Goal: Use online tool/utility: Utilize a website feature to perform a specific function

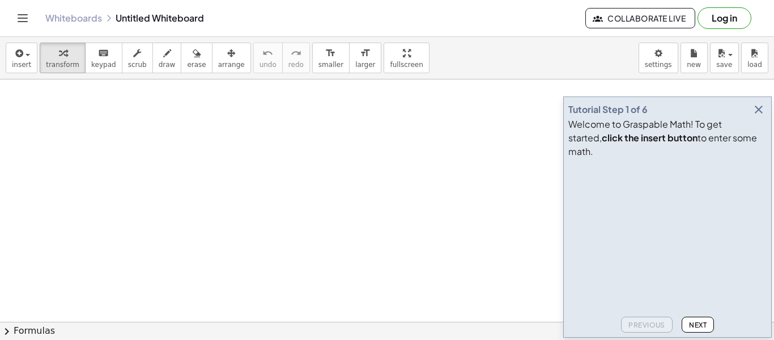
click at [759, 116] on icon "button" at bounding box center [759, 110] width 14 height 14
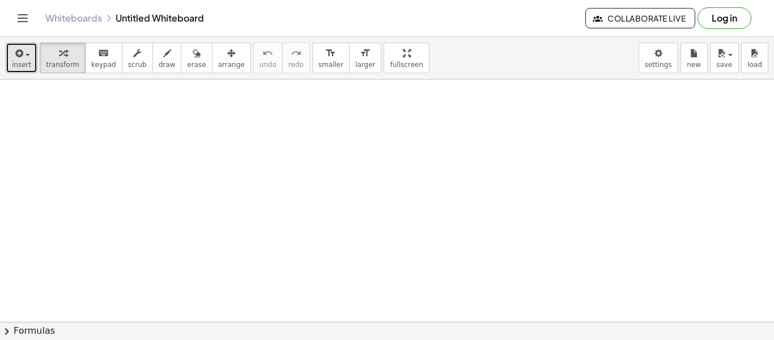
click at [9, 60] on button "insert" at bounding box center [22, 58] width 32 height 31
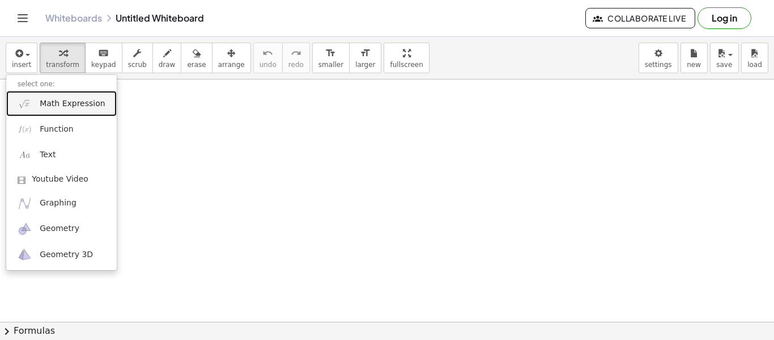
click at [78, 106] on span "Math Expression" at bounding box center [72, 103] width 65 height 11
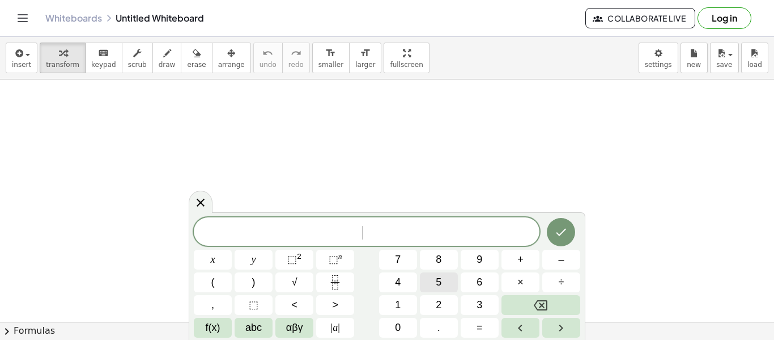
click at [439, 285] on span "5" at bounding box center [439, 281] width 6 height 15
click at [220, 285] on button "(" at bounding box center [213, 282] width 38 height 20
click at [241, 333] on button "abc" at bounding box center [254, 327] width 38 height 20
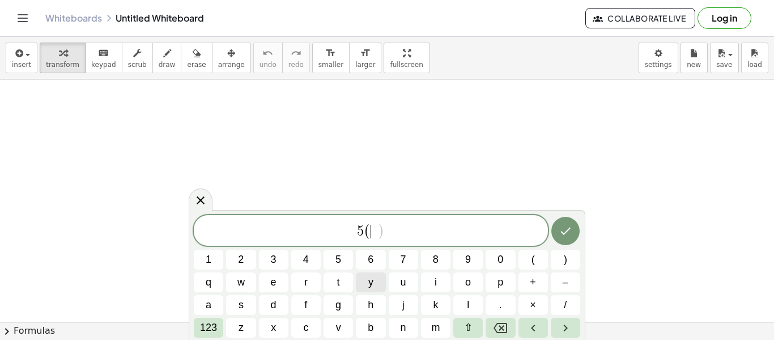
click at [372, 283] on span "y" at bounding box center [370, 281] width 5 height 15
click at [209, 328] on span "123" at bounding box center [208, 327] width 17 height 15
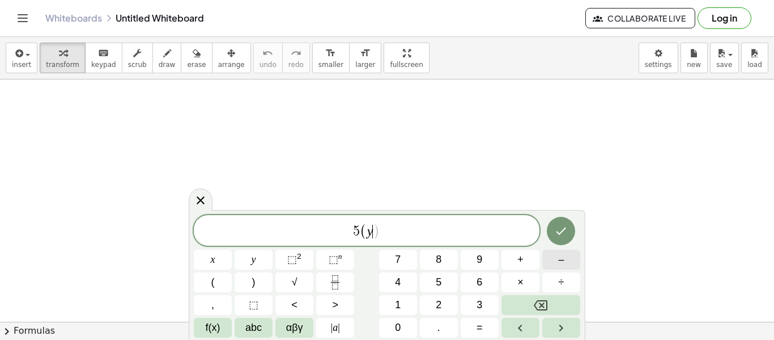
click at [565, 263] on button "–" at bounding box center [561, 259] width 38 height 20
click at [435, 308] on button "2" at bounding box center [439, 305] width 38 height 20
click at [256, 279] on button ")" at bounding box center [254, 282] width 38 height 20
click at [561, 266] on span "–" at bounding box center [561, 259] width 6 height 15
click at [403, 261] on button "7" at bounding box center [398, 259] width 38 height 20
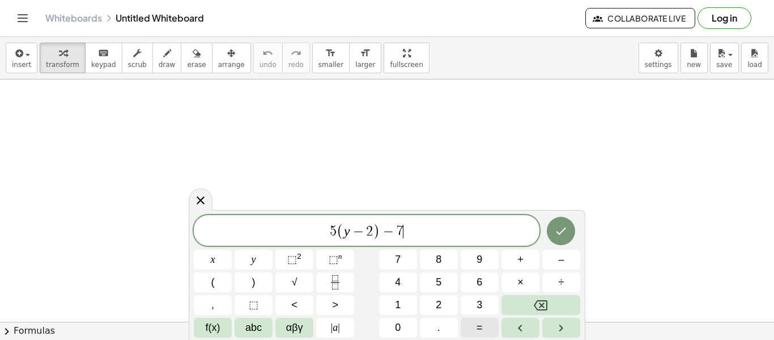
click at [474, 319] on button "=" at bounding box center [480, 327] width 38 height 20
click at [551, 253] on button "–" at bounding box center [561, 259] width 38 height 20
click at [481, 299] on span "3" at bounding box center [480, 304] width 6 height 15
click at [447, 303] on button "2" at bounding box center [439, 305] width 38 height 20
click at [551, 235] on button "Done" at bounding box center [561, 231] width 28 height 28
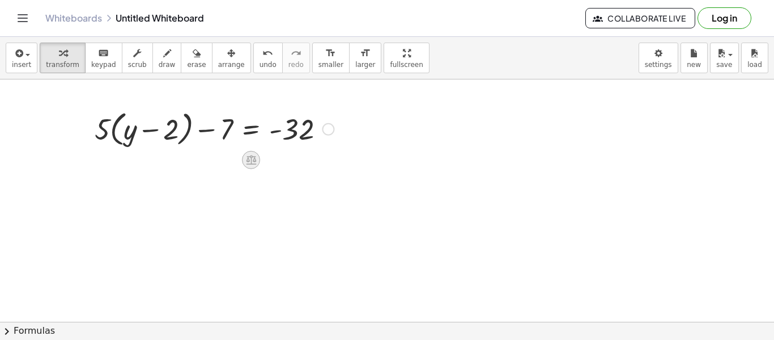
click at [252, 156] on icon at bounding box center [251, 160] width 10 height 10
click at [325, 129] on div at bounding box center [328, 129] width 12 height 12
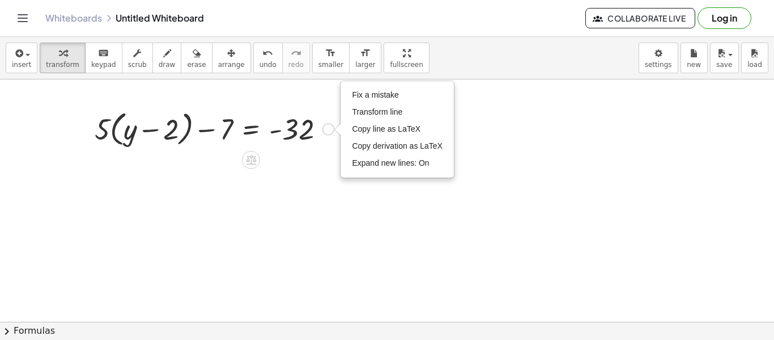
click at [253, 158] on icon at bounding box center [251, 160] width 12 height 12
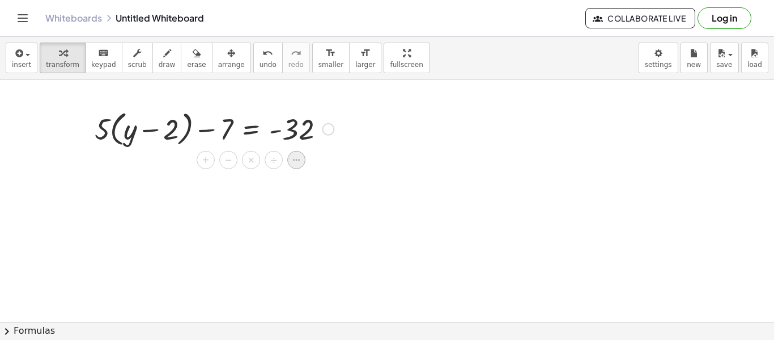
click at [298, 160] on icon at bounding box center [296, 160] width 7 height 2
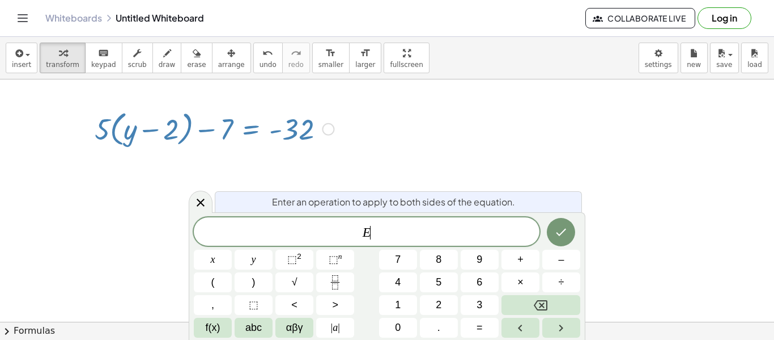
scroll to position [1, 0]
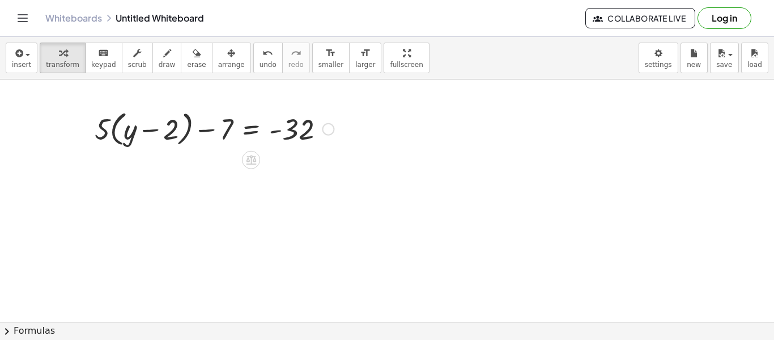
click at [122, 117] on div at bounding box center [214, 128] width 251 height 43
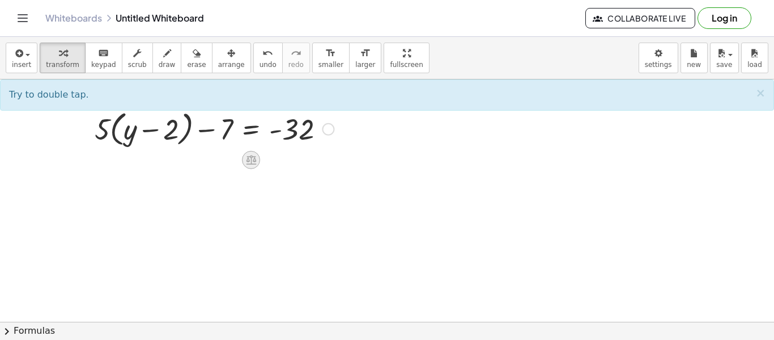
click at [257, 158] on div at bounding box center [251, 160] width 18 height 18
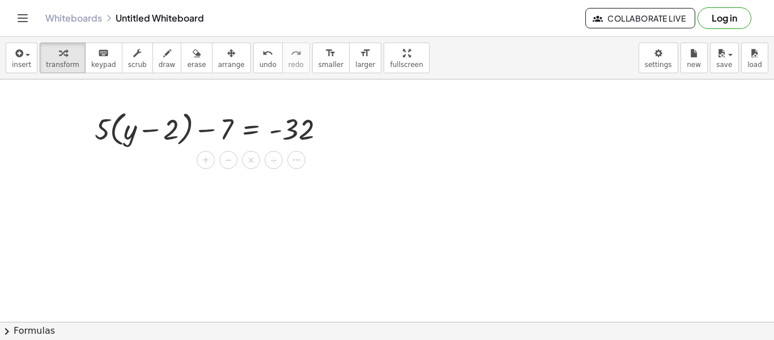
click at [142, 126] on div at bounding box center [214, 128] width 251 height 43
click at [166, 130] on div at bounding box center [214, 128] width 251 height 43
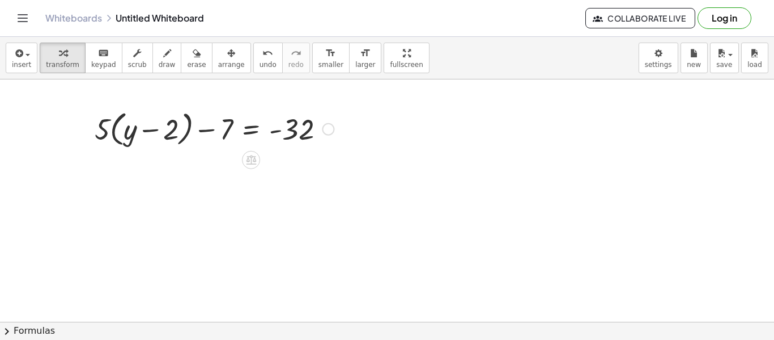
click at [166, 130] on div at bounding box center [214, 128] width 251 height 43
click at [168, 130] on div at bounding box center [214, 128] width 251 height 43
click at [116, 130] on div at bounding box center [214, 128] width 251 height 43
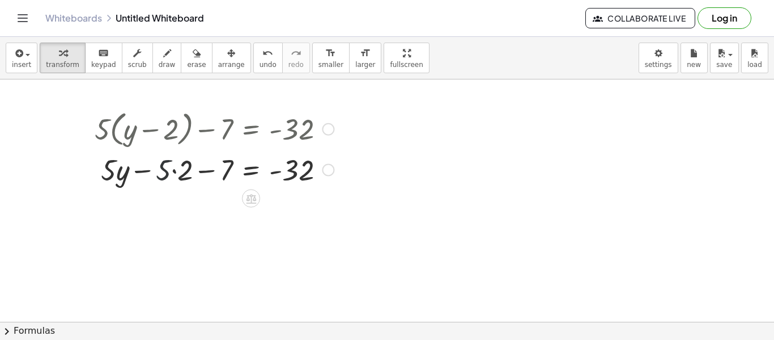
click at [166, 167] on div at bounding box center [214, 169] width 251 height 39
click at [162, 167] on div at bounding box center [214, 169] width 251 height 39
click at [214, 167] on div at bounding box center [214, 169] width 251 height 39
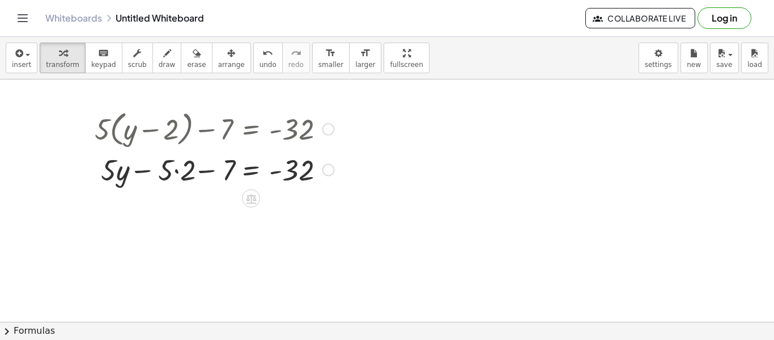
click at [217, 167] on div at bounding box center [214, 169] width 251 height 39
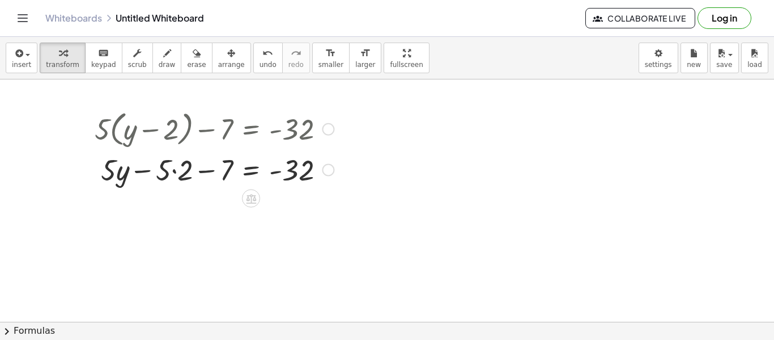
click at [217, 167] on div at bounding box center [214, 169] width 251 height 39
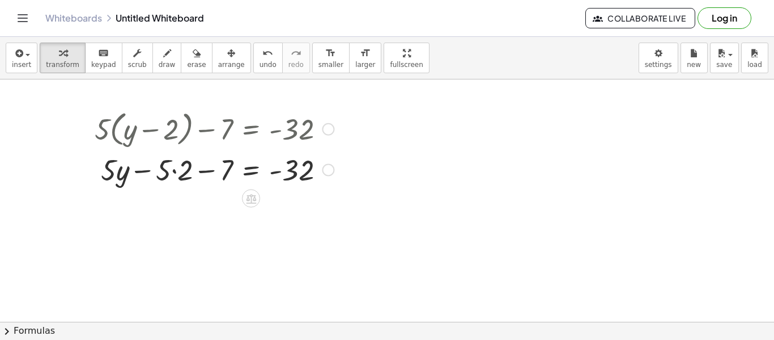
click at [217, 167] on div at bounding box center [214, 169] width 251 height 39
click at [303, 168] on div at bounding box center [214, 169] width 251 height 39
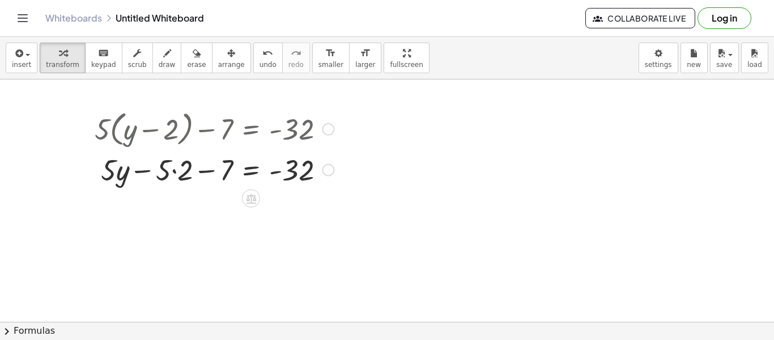
click at [303, 168] on div at bounding box center [214, 169] width 251 height 39
click at [227, 173] on div at bounding box center [214, 169] width 251 height 39
click at [167, 171] on div at bounding box center [214, 169] width 251 height 39
click at [196, 169] on div at bounding box center [214, 169] width 251 height 39
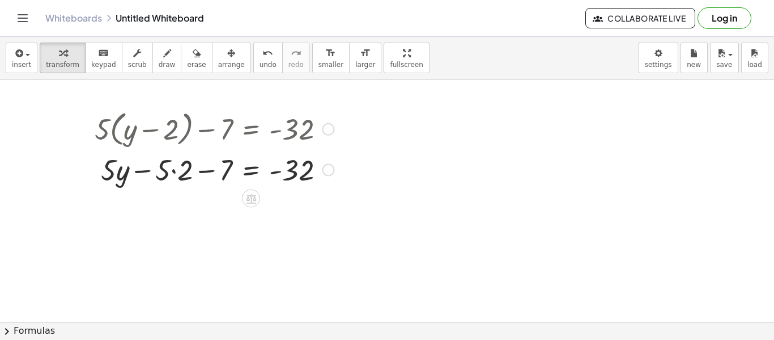
click at [196, 169] on div at bounding box center [214, 169] width 251 height 39
click at [252, 205] on div at bounding box center [251, 198] width 18 height 18
click at [231, 198] on span "−" at bounding box center [228, 198] width 7 height 16
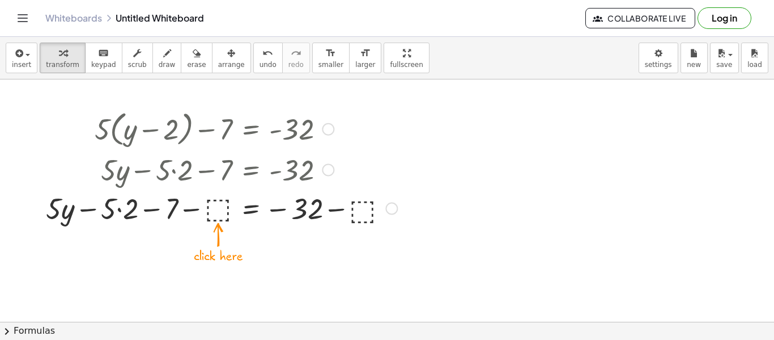
click at [214, 206] on div at bounding box center [221, 207] width 363 height 39
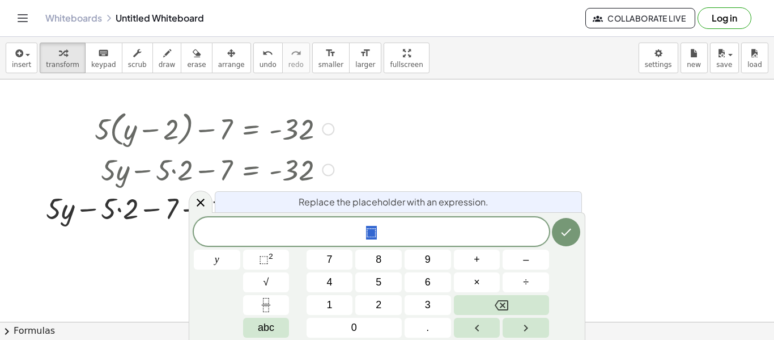
scroll to position [1, 0]
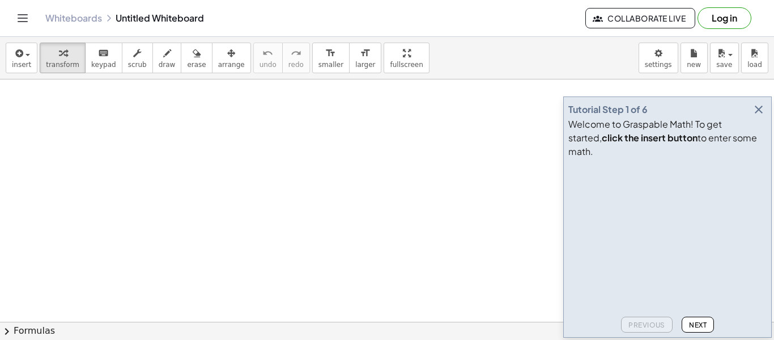
click at [759, 116] on icon "button" at bounding box center [759, 110] width 14 height 14
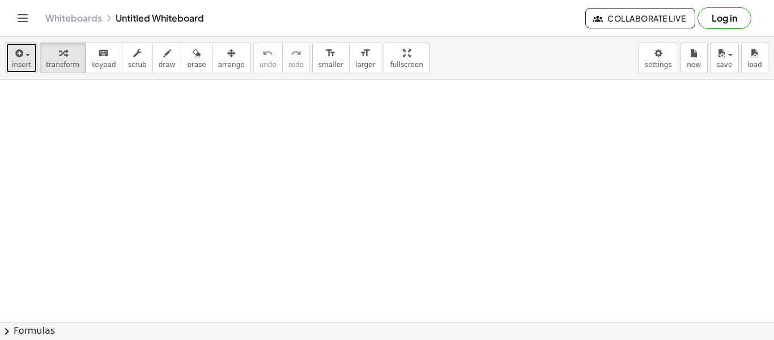
click at [19, 65] on span "insert" at bounding box center [21, 65] width 19 height 8
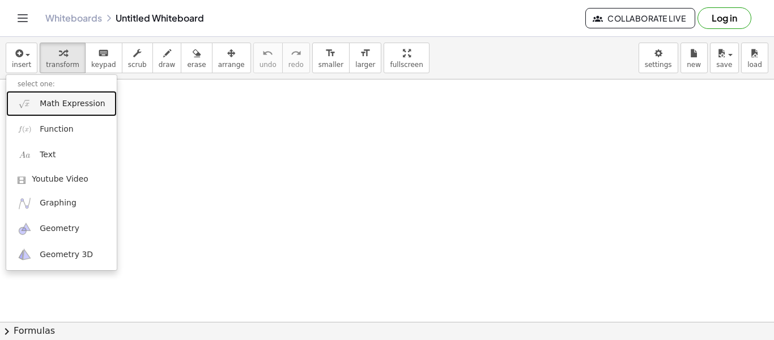
click at [56, 94] on link "Math Expression" at bounding box center [61, 104] width 111 height 26
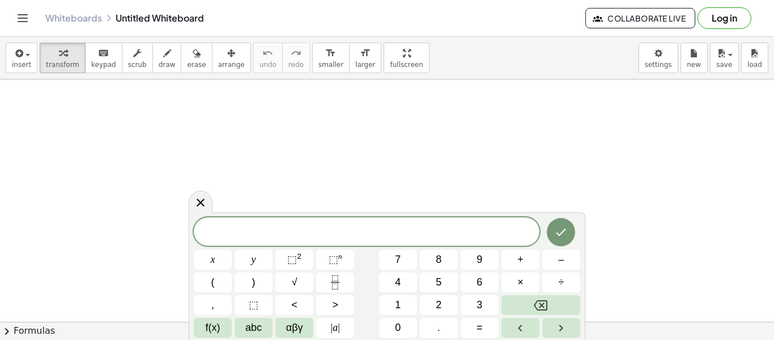
scroll to position [1, 0]
click at [203, 286] on button "(" at bounding box center [213, 282] width 38 height 20
click at [561, 234] on icon "Done" at bounding box center [561, 231] width 14 height 14
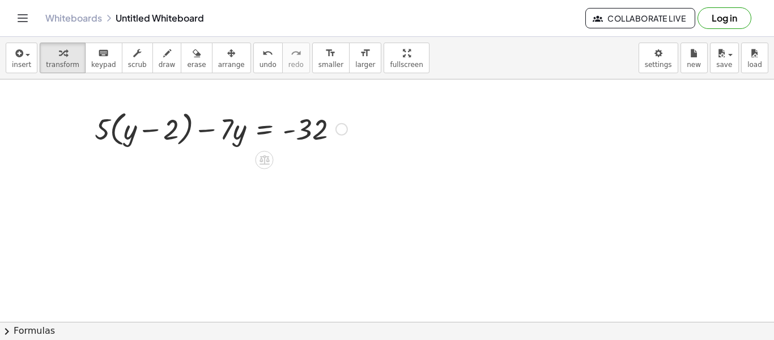
click at [338, 131] on div at bounding box center [342, 129] width 12 height 12
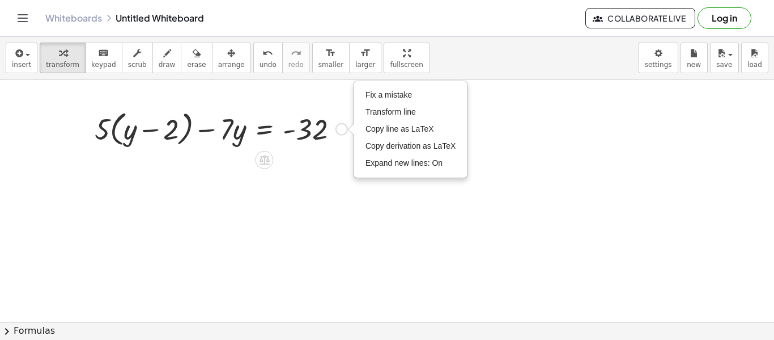
click at [124, 124] on div at bounding box center [221, 128] width 264 height 43
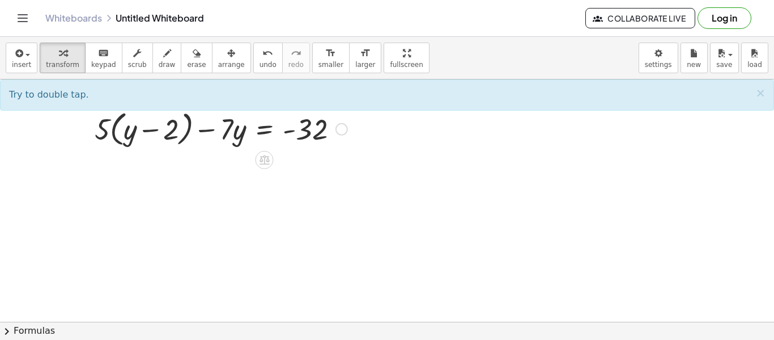
click at [135, 133] on div at bounding box center [221, 128] width 264 height 43
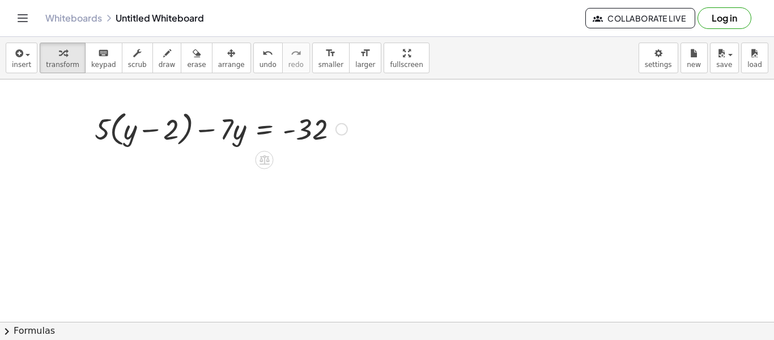
click at [135, 133] on div at bounding box center [221, 128] width 264 height 43
click at [127, 127] on div at bounding box center [221, 128] width 264 height 43
click at [189, 124] on div at bounding box center [221, 128] width 264 height 43
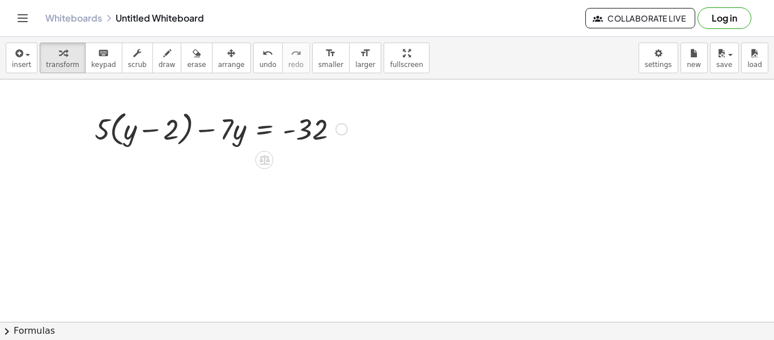
click at [189, 124] on div at bounding box center [221, 128] width 264 height 43
click at [191, 121] on div at bounding box center [221, 128] width 264 height 43
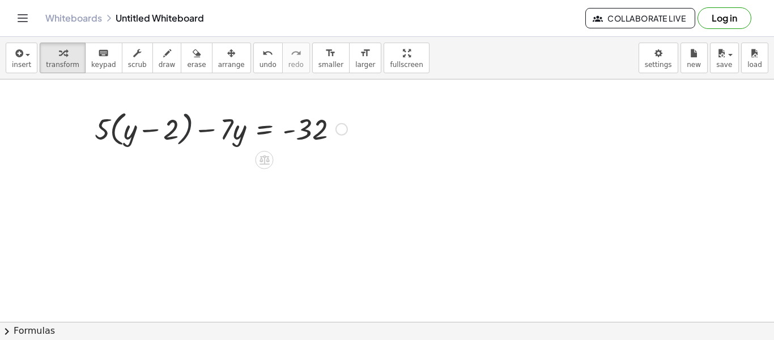
click at [94, 135] on div at bounding box center [86, 128] width 17 height 49
click at [94, 141] on div at bounding box center [86, 128] width 17 height 49
drag, startPoint x: 100, startPoint y: 138, endPoint x: 101, endPoint y: 127, distance: 11.4
click at [101, 127] on div at bounding box center [221, 128] width 264 height 43
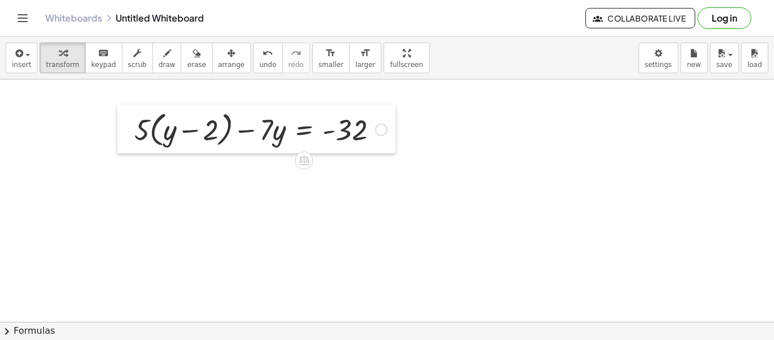
drag, startPoint x: 94, startPoint y: 132, endPoint x: 114, endPoint y: 137, distance: 20.5
click at [117, 137] on div at bounding box center [125, 128] width 17 height 49
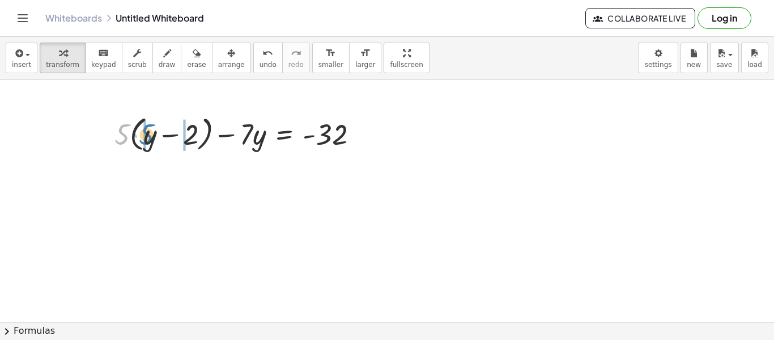
drag, startPoint x: 124, startPoint y: 138, endPoint x: 152, endPoint y: 137, distance: 28.4
click at [152, 137] on div at bounding box center [241, 133] width 264 height 43
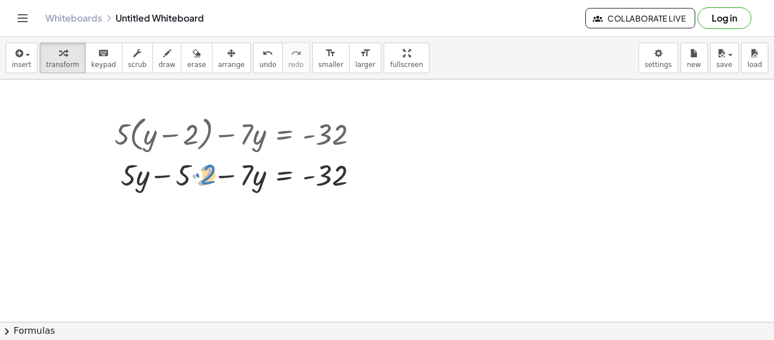
click at [197, 176] on div at bounding box center [241, 174] width 264 height 39
click at [194, 174] on div at bounding box center [241, 174] width 264 height 39
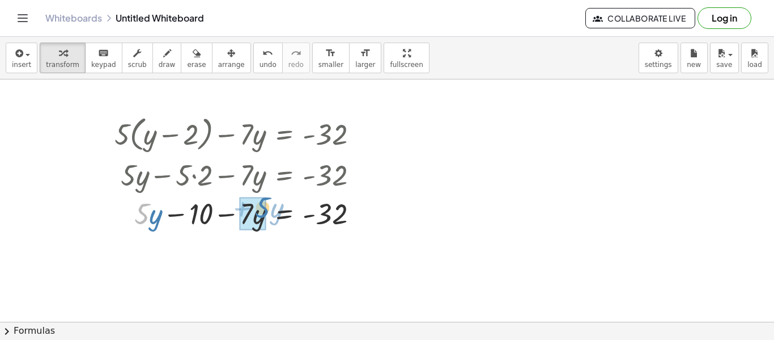
drag, startPoint x: 145, startPoint y: 211, endPoint x: 267, endPoint y: 205, distance: 122.0
click at [267, 205] on div at bounding box center [241, 212] width 264 height 39
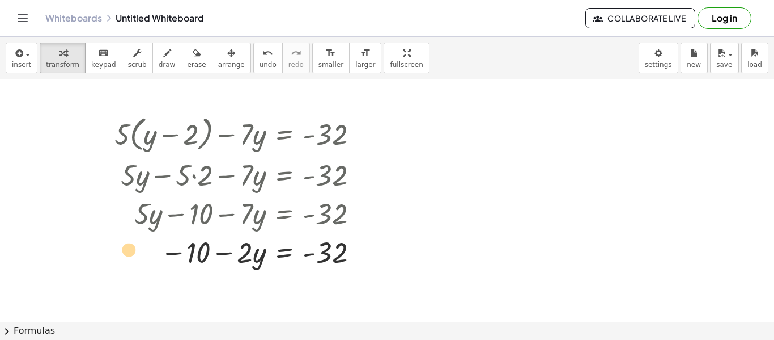
drag, startPoint x: 176, startPoint y: 251, endPoint x: 106, endPoint y: 248, distance: 69.8
click at [106, 248] on div "+ · 5 · ( + y − 2 ) − · 7 · y = - 32 + · 5 · y − · 5 · 2 − · 7 · y = - 32 + · 5…" at bounding box center [236, 191] width 278 height 164
click at [172, 250] on div at bounding box center [241, 251] width 264 height 39
click at [172, 251] on div at bounding box center [241, 251] width 264 height 39
click at [169, 251] on div at bounding box center [241, 251] width 264 height 39
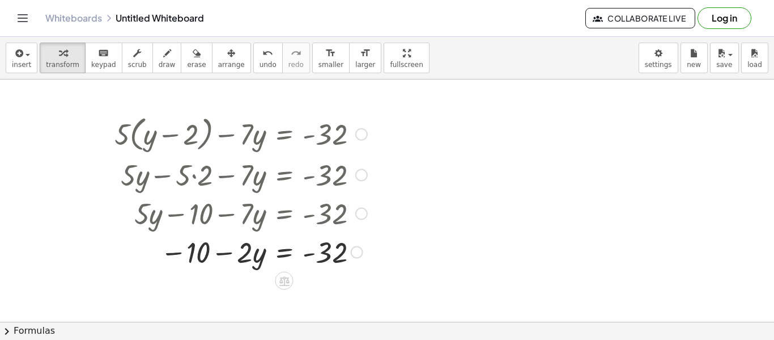
click at [169, 251] on div at bounding box center [241, 251] width 264 height 39
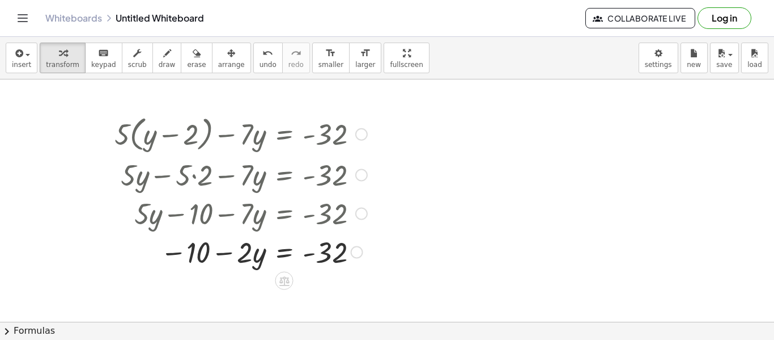
click at [169, 251] on div at bounding box center [241, 251] width 264 height 39
click at [287, 279] on icon at bounding box center [284, 281] width 10 height 10
click at [281, 278] on span "×" at bounding box center [284, 281] width 7 height 16
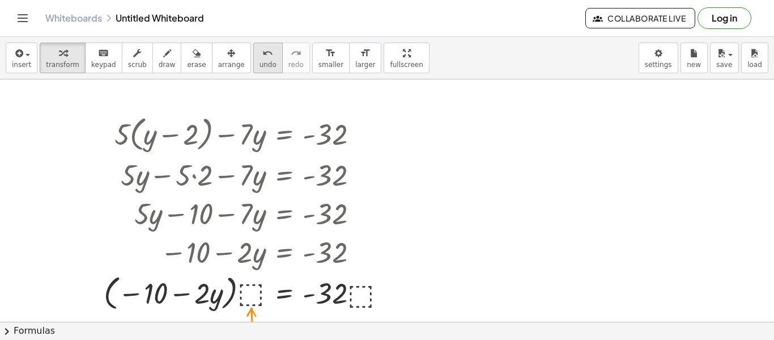
click at [262, 53] on icon "undo" at bounding box center [267, 53] width 11 height 14
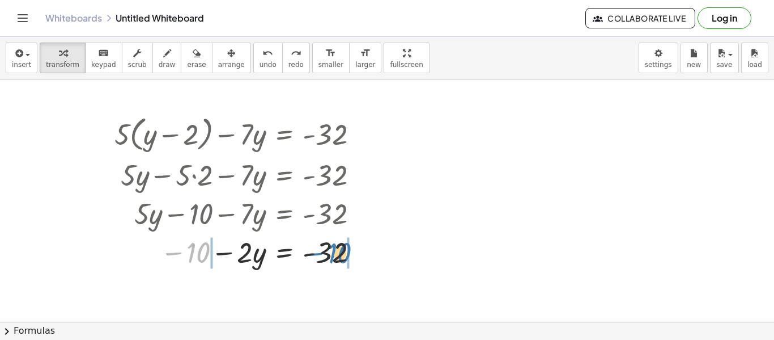
drag, startPoint x: 203, startPoint y: 248, endPoint x: 343, endPoint y: 248, distance: 140.0
click at [343, 248] on div at bounding box center [241, 251] width 264 height 39
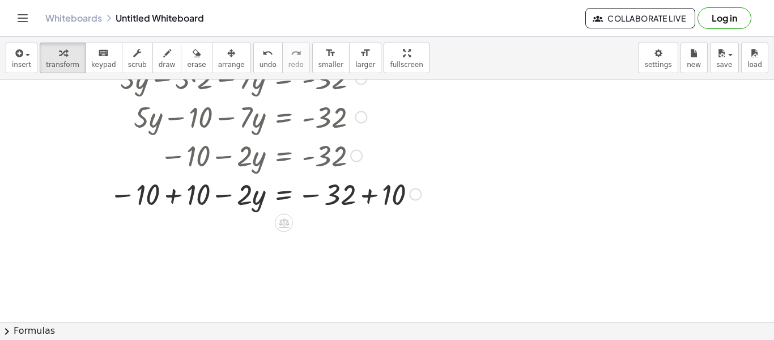
scroll to position [97, 0]
drag, startPoint x: 349, startPoint y: 193, endPoint x: 388, endPoint y: 190, distance: 38.6
click at [388, 190] on div at bounding box center [265, 192] width 323 height 39
drag, startPoint x: 345, startPoint y: 193, endPoint x: 393, endPoint y: 191, distance: 48.2
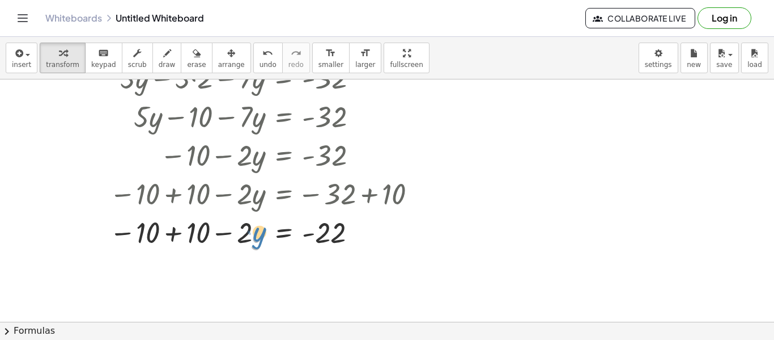
click at [249, 237] on div at bounding box center [265, 231] width 323 height 39
drag, startPoint x: 245, startPoint y: 235, endPoint x: 331, endPoint y: 265, distance: 91.1
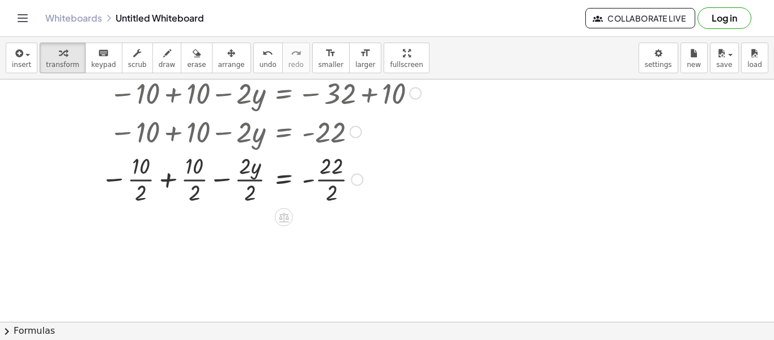
scroll to position [206, 0]
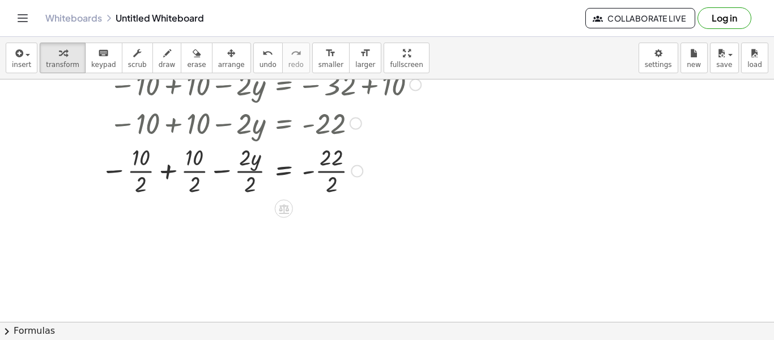
click at [334, 168] on div at bounding box center [261, 169] width 332 height 57
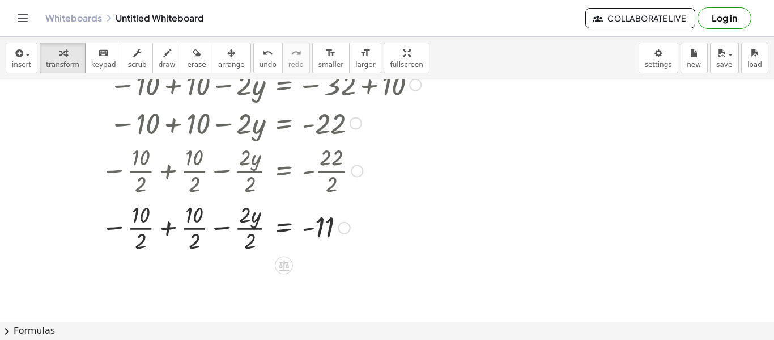
click at [331, 219] on div at bounding box center [261, 226] width 332 height 57
click at [239, 218] on div at bounding box center [261, 226] width 332 height 57
click at [254, 222] on div at bounding box center [261, 226] width 332 height 57
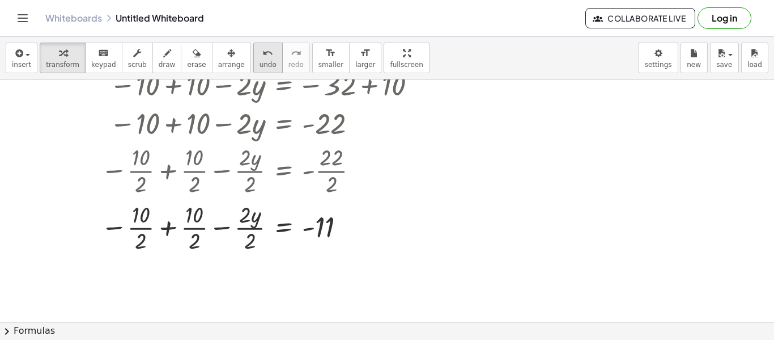
click at [262, 53] on icon "undo" at bounding box center [267, 53] width 11 height 14
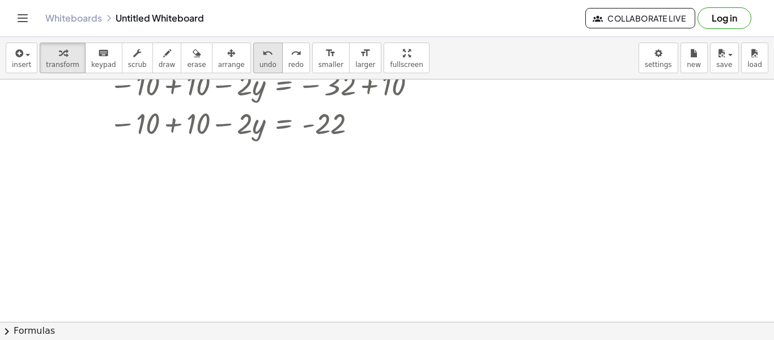
click at [262, 53] on icon "undo" at bounding box center [267, 53] width 11 height 14
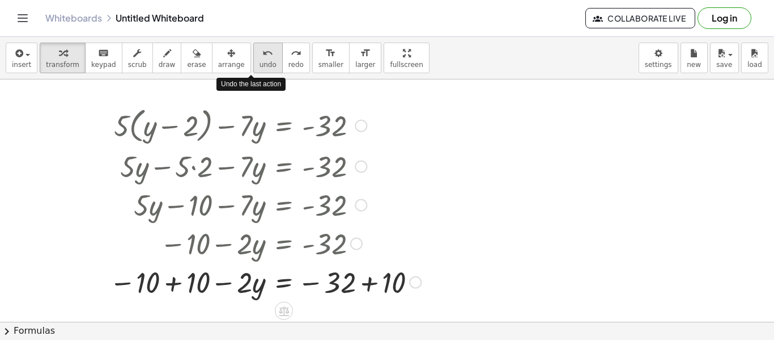
scroll to position [3, 0]
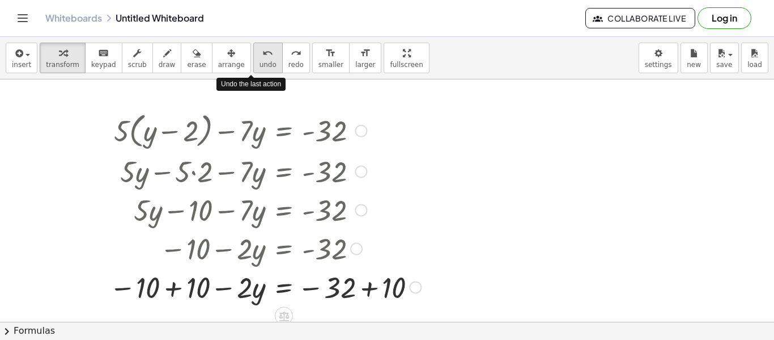
click at [262, 46] on icon "undo" at bounding box center [267, 53] width 11 height 14
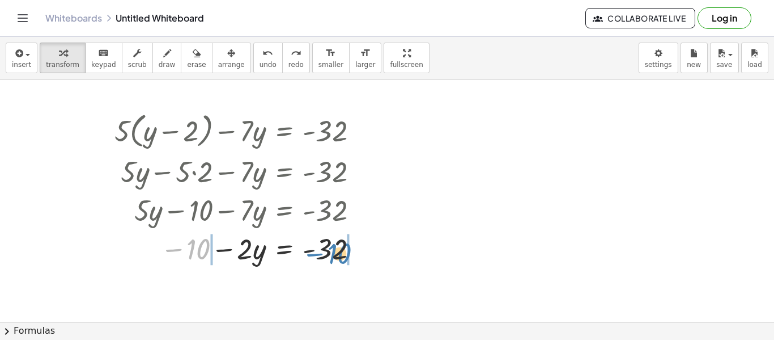
drag, startPoint x: 189, startPoint y: 246, endPoint x: 334, endPoint y: 251, distance: 145.8
click at [334, 251] on div at bounding box center [241, 247] width 264 height 39
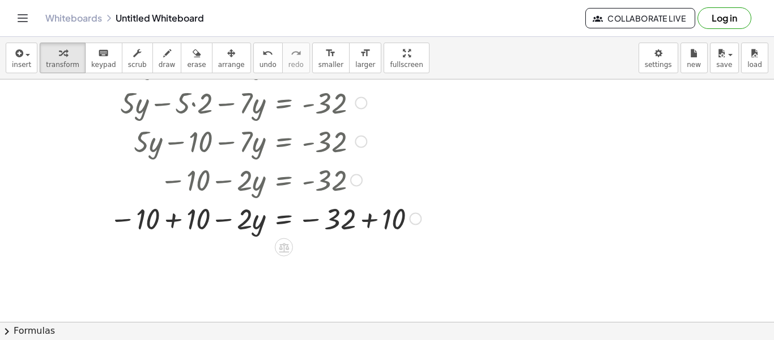
scroll to position [90, 0]
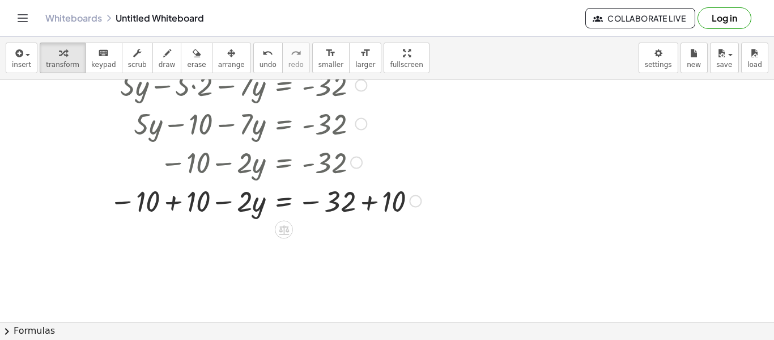
click at [336, 195] on div at bounding box center [265, 200] width 323 height 39
click at [372, 201] on div at bounding box center [265, 200] width 323 height 39
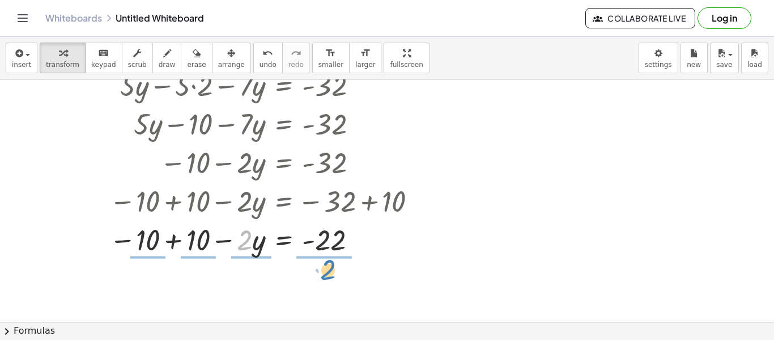
drag, startPoint x: 250, startPoint y: 241, endPoint x: 333, endPoint y: 271, distance: 88.6
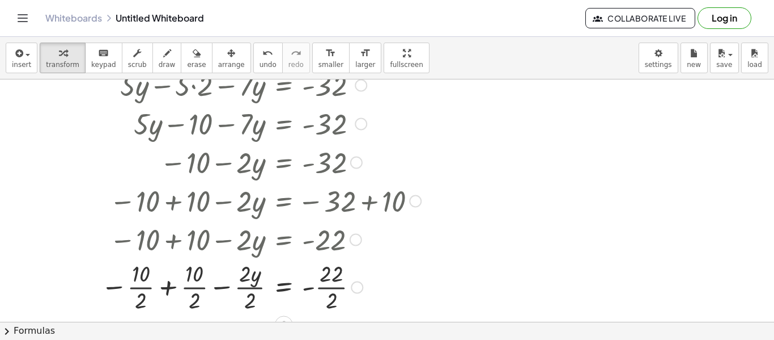
click at [330, 236] on div at bounding box center [261, 238] width 332 height 39
click at [334, 290] on div at bounding box center [261, 285] width 332 height 57
click at [445, 258] on div at bounding box center [387, 232] width 774 height 484
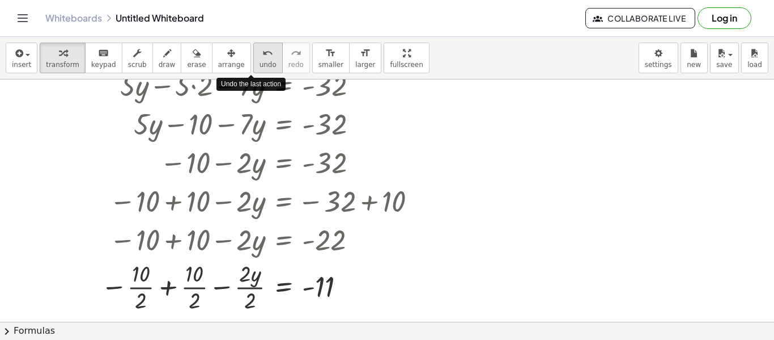
click at [253, 57] on button "undo undo" at bounding box center [267, 58] width 29 height 31
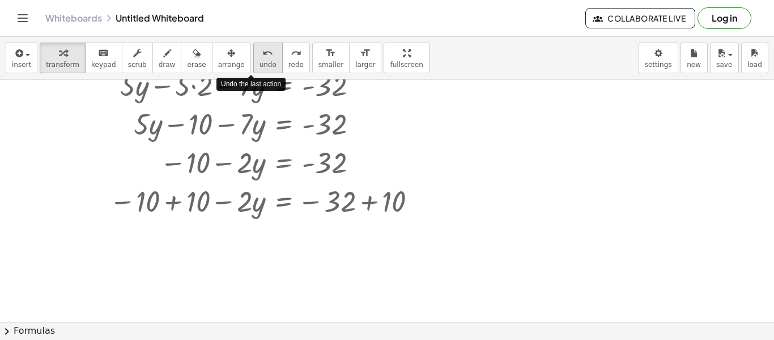
click at [253, 57] on button "undo undo" at bounding box center [267, 58] width 29 height 31
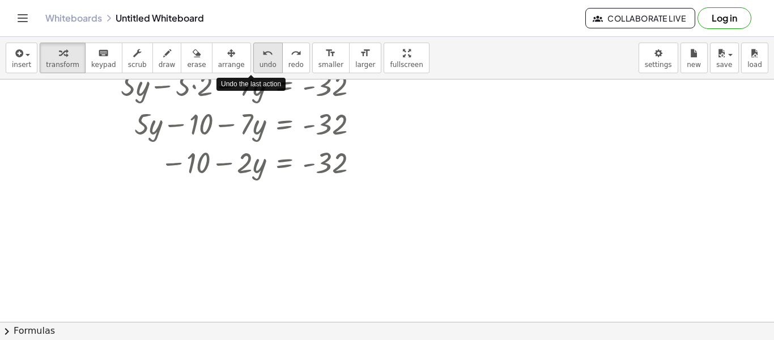
click at [253, 57] on button "undo undo" at bounding box center [267, 58] width 29 height 31
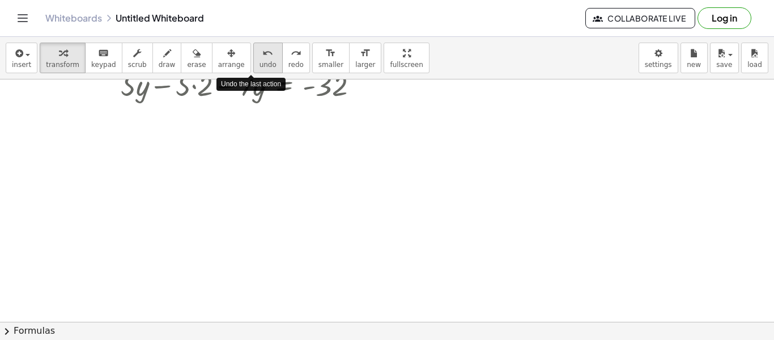
click at [253, 57] on button "undo undo" at bounding box center [267, 58] width 29 height 31
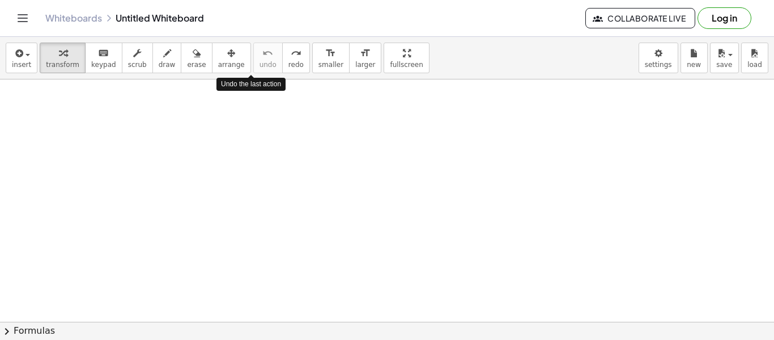
scroll to position [0, 0]
click at [257, 135] on div at bounding box center [387, 321] width 774 height 484
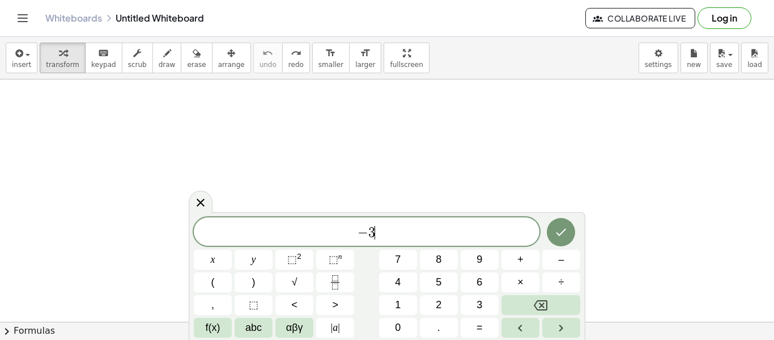
scroll to position [4, 0]
click at [510, 257] on button "+" at bounding box center [521, 259] width 38 height 20
click at [341, 276] on icon "Fraction" at bounding box center [335, 282] width 14 height 14
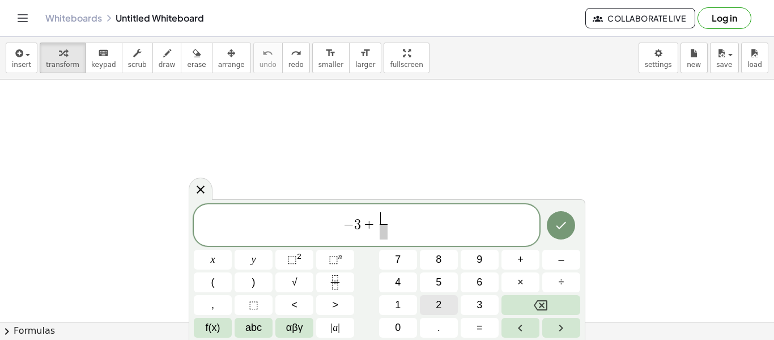
click at [426, 299] on button "2" at bounding box center [439, 305] width 38 height 20
click at [381, 226] on span "​" at bounding box center [383, 231] width 9 height 15
click at [477, 297] on span "3" at bounding box center [480, 304] width 6 height 15
click at [557, 321] on icon "Right arrow" at bounding box center [561, 328] width 14 height 14
click at [226, 283] on button "(" at bounding box center [213, 282] width 38 height 20
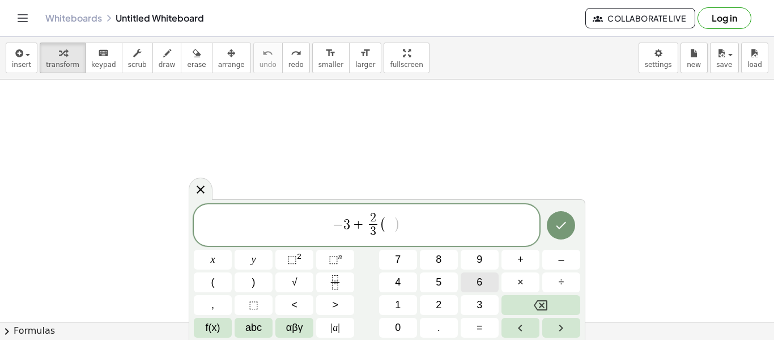
click at [489, 283] on button "6" at bounding box center [480, 282] width 38 height 20
click at [550, 264] on button "–" at bounding box center [561, 259] width 38 height 20
click at [401, 286] on button "4" at bounding box center [398, 282] width 38 height 20
click at [428, 299] on button "2" at bounding box center [439, 305] width 38 height 20
click at [248, 273] on button ")" at bounding box center [254, 282] width 38 height 20
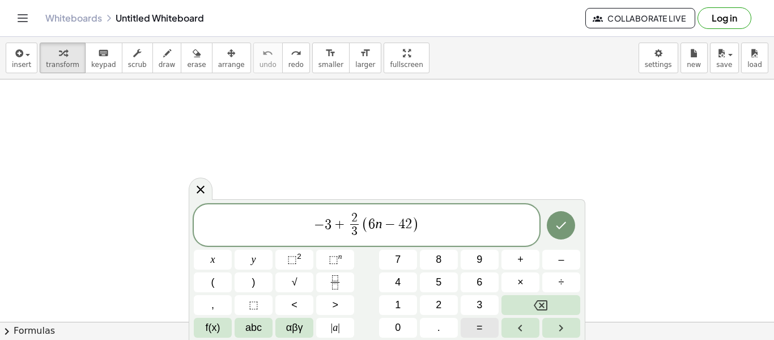
click at [477, 328] on span "=" at bounding box center [480, 327] width 6 height 15
click at [545, 261] on button "–" at bounding box center [561, 259] width 38 height 20
click at [450, 279] on button "5" at bounding box center [439, 282] width 38 height 20
click at [398, 302] on span "1" at bounding box center [398, 304] width 6 height 15
click at [567, 223] on icon "Done" at bounding box center [561, 225] width 14 height 14
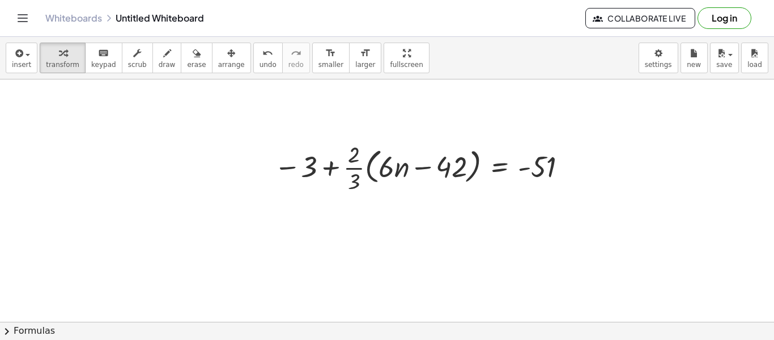
drag, startPoint x: 536, startPoint y: 135, endPoint x: 479, endPoint y: 133, distance: 56.7
click at [479, 133] on div "− 3 + · · 2 · 3 · ( + · 6 · n − 42 ) = - 51" at bounding box center [387, 321] width 774 height 484
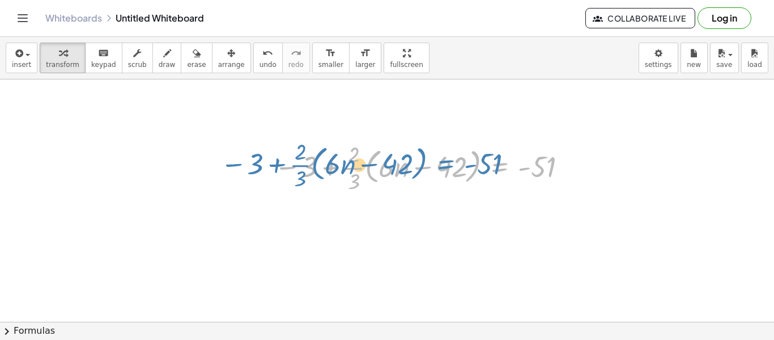
drag, startPoint x: 504, startPoint y: 154, endPoint x: 450, endPoint y: 151, distance: 53.9
click at [450, 151] on div at bounding box center [423, 166] width 308 height 57
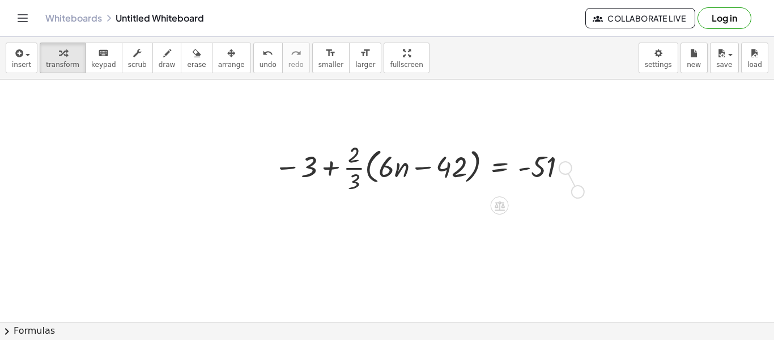
drag, startPoint x: 564, startPoint y: 165, endPoint x: 571, endPoint y: 190, distance: 26.0
click at [500, 168] on div "− 3 + · · 2 · 3 · ( + · 6 · n − 42 ) = - 51" at bounding box center [500, 168] width 0 height 0
drag, startPoint x: 352, startPoint y: 166, endPoint x: 414, endPoint y: 164, distance: 61.8
click at [414, 164] on div at bounding box center [423, 166] width 308 height 57
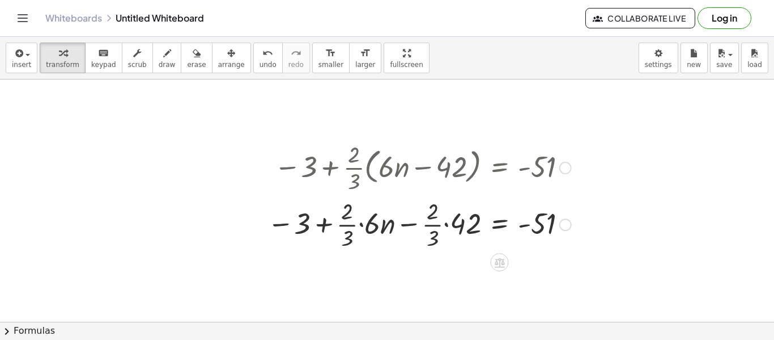
click at [406, 223] on div at bounding box center [419, 223] width 315 height 57
click at [389, 223] on div at bounding box center [419, 223] width 315 height 57
click at [357, 220] on div at bounding box center [419, 223] width 315 height 57
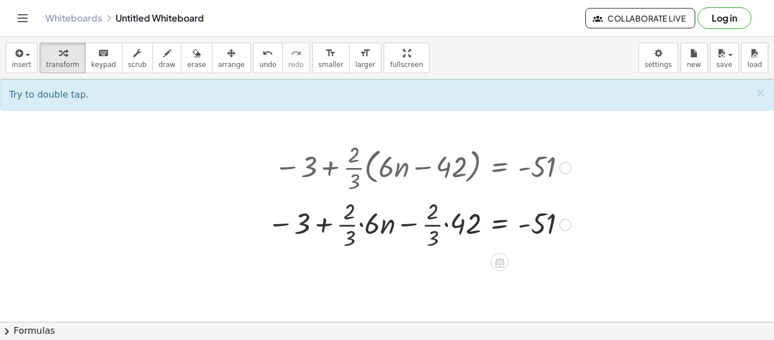
click at [360, 223] on div at bounding box center [419, 223] width 315 height 57
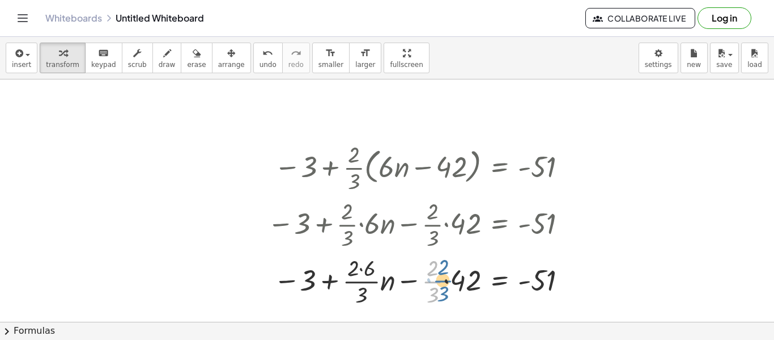
click at [421, 280] on div at bounding box center [419, 280] width 315 height 57
click at [445, 281] on div at bounding box center [419, 280] width 315 height 57
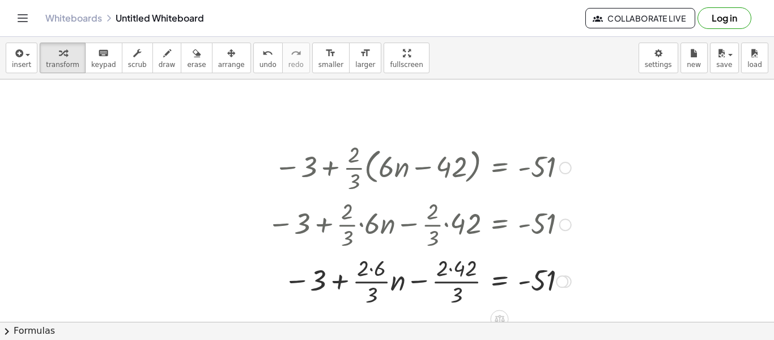
click at [454, 271] on div at bounding box center [419, 280] width 315 height 57
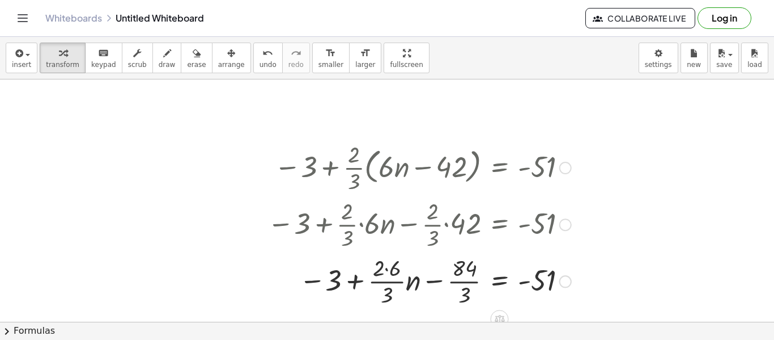
click at [390, 278] on div at bounding box center [419, 280] width 315 height 57
click at [325, 277] on div at bounding box center [419, 280] width 315 height 57
click at [468, 278] on div at bounding box center [419, 280] width 315 height 57
drag, startPoint x: 338, startPoint y: 278, endPoint x: 490, endPoint y: 282, distance: 152.5
click at [490, 282] on div at bounding box center [419, 280] width 315 height 57
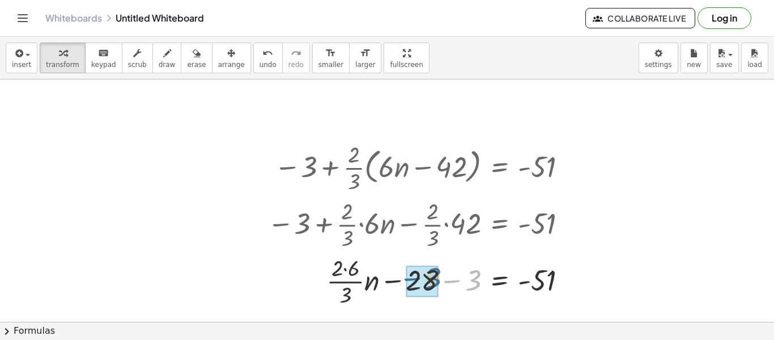
drag, startPoint x: 473, startPoint y: 282, endPoint x: 430, endPoint y: 280, distance: 43.1
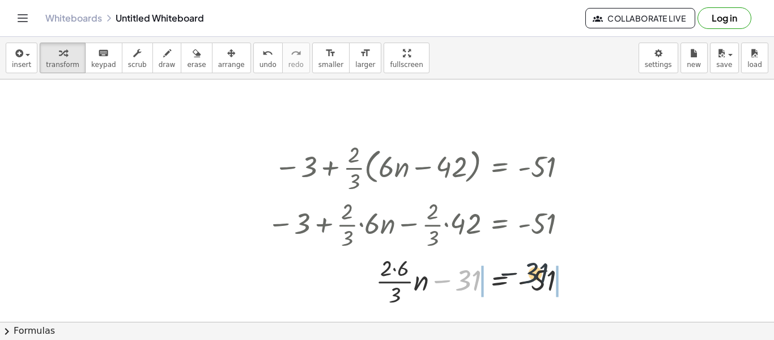
drag, startPoint x: 469, startPoint y: 285, endPoint x: 550, endPoint y: 280, distance: 81.2
click at [550, 280] on div at bounding box center [422, 280] width 320 height 57
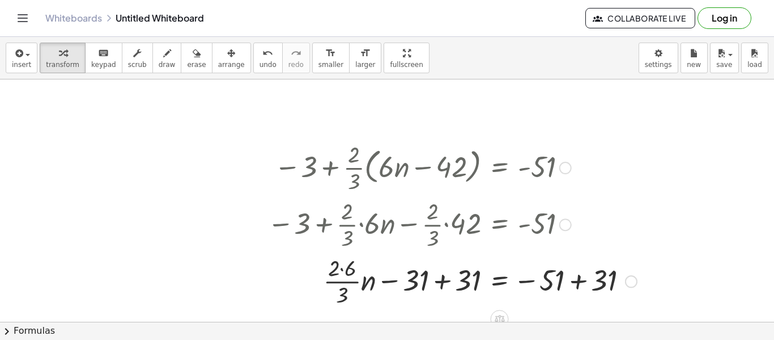
click at [585, 285] on div at bounding box center [452, 280] width 381 height 57
click at [350, 276] on div at bounding box center [424, 280] width 324 height 57
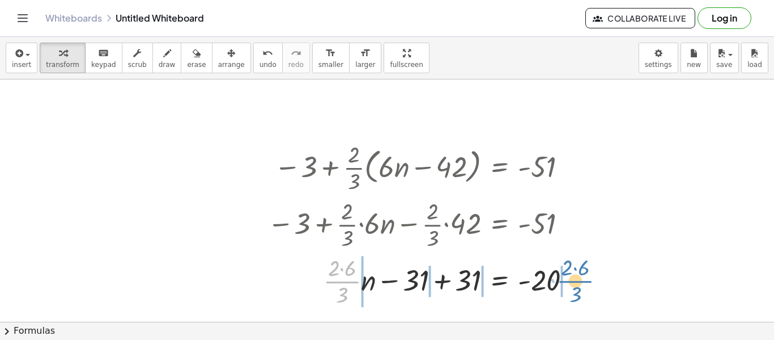
drag, startPoint x: 338, startPoint y: 283, endPoint x: 575, endPoint y: 282, distance: 236.4
click at [575, 282] on div at bounding box center [424, 280] width 324 height 57
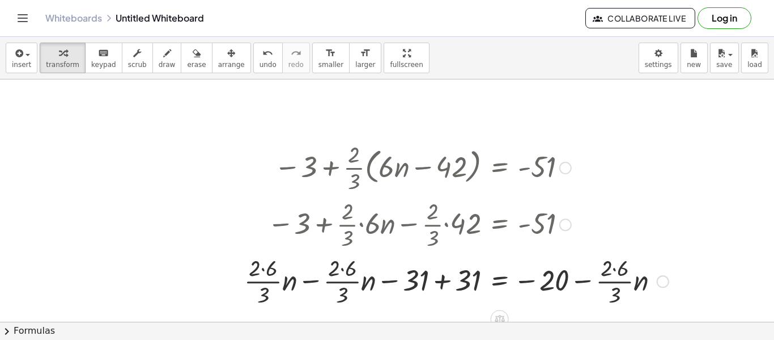
click at [582, 281] on div at bounding box center [457, 280] width 436 height 57
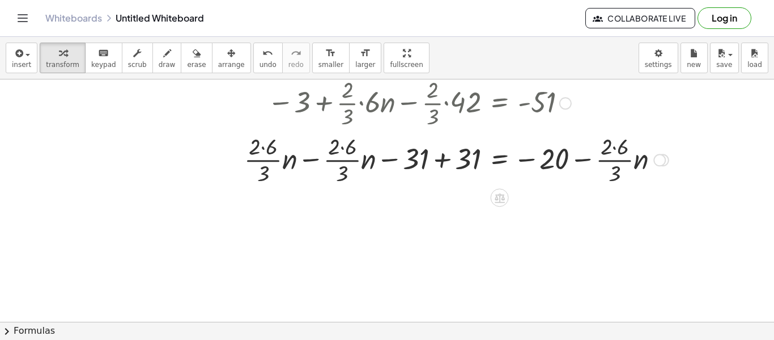
scroll to position [121, 0]
click at [635, 156] on div at bounding box center [457, 158] width 436 height 57
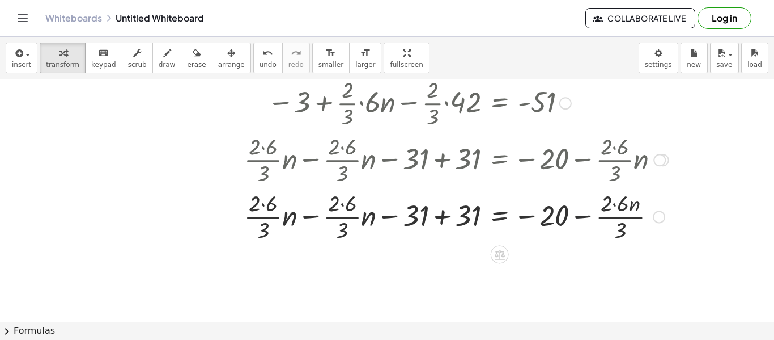
click at [590, 214] on div at bounding box center [457, 215] width 436 height 57
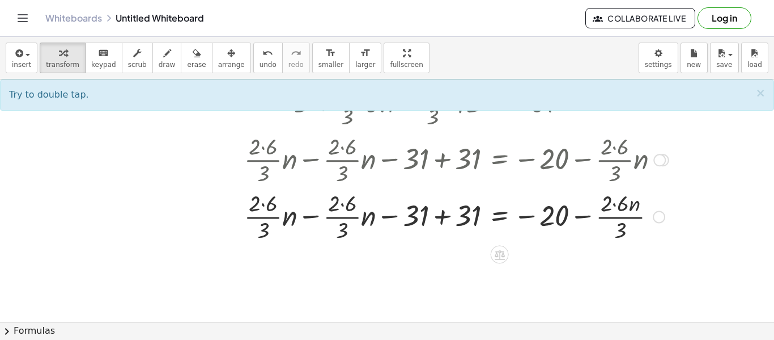
click at [528, 217] on div at bounding box center [457, 215] width 436 height 57
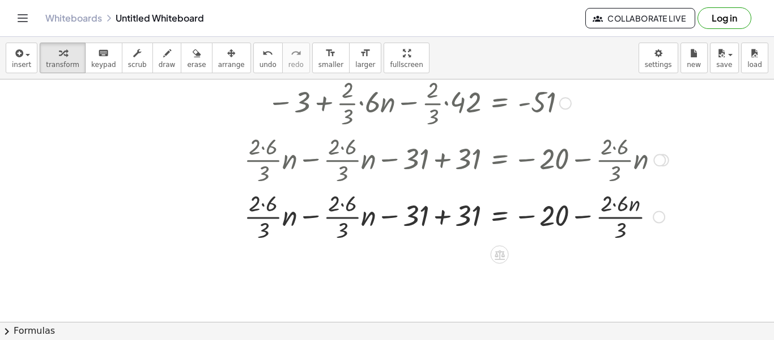
click at [530, 215] on div at bounding box center [457, 215] width 436 height 57
click at [606, 212] on div at bounding box center [457, 215] width 436 height 57
click at [583, 211] on div at bounding box center [457, 215] width 436 height 57
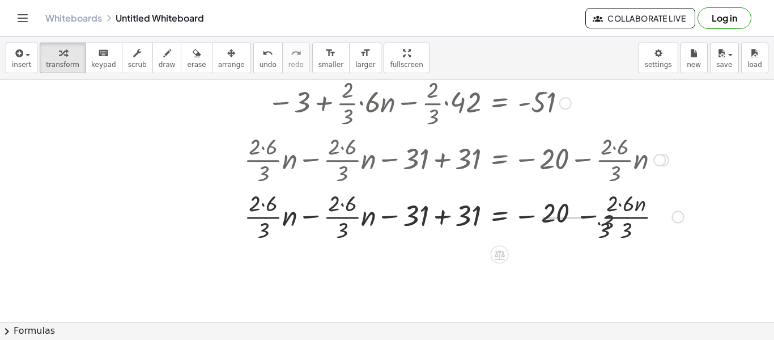
click at [583, 213] on div at bounding box center [464, 215] width 451 height 57
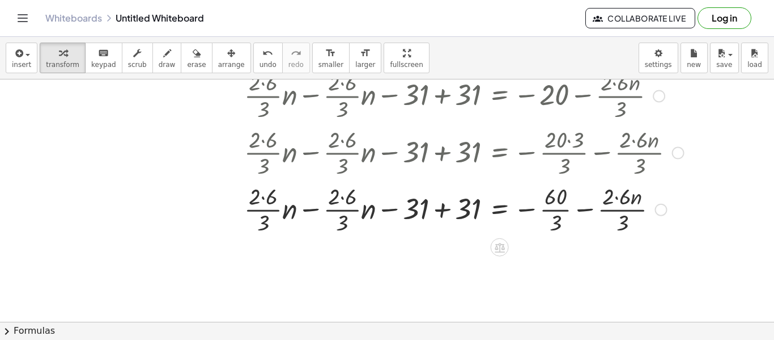
scroll to position [263, 0]
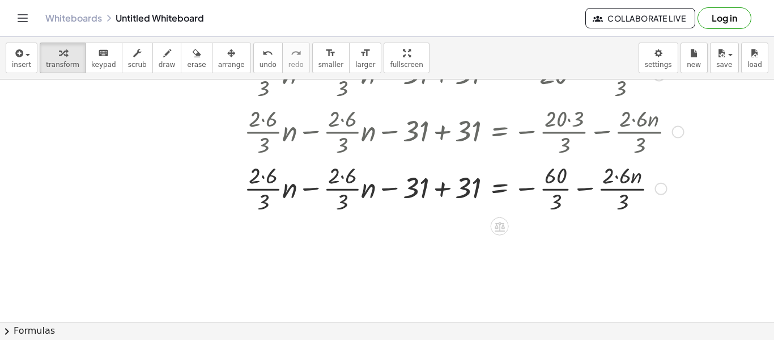
click at [584, 190] on div at bounding box center [464, 187] width 451 height 57
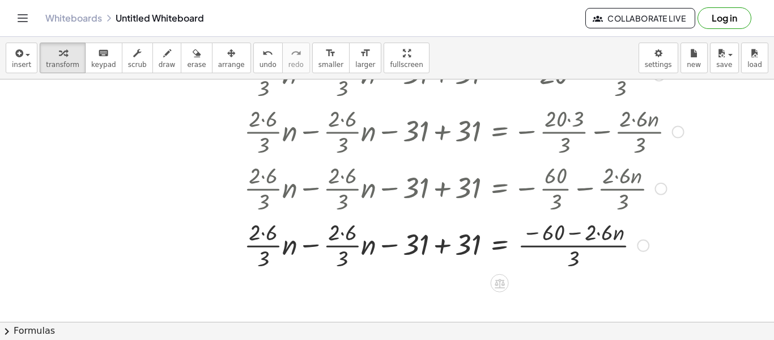
click at [576, 230] on div at bounding box center [464, 244] width 451 height 57
click at [578, 252] on div at bounding box center [464, 244] width 451 height 57
click at [571, 242] on div at bounding box center [464, 244] width 451 height 57
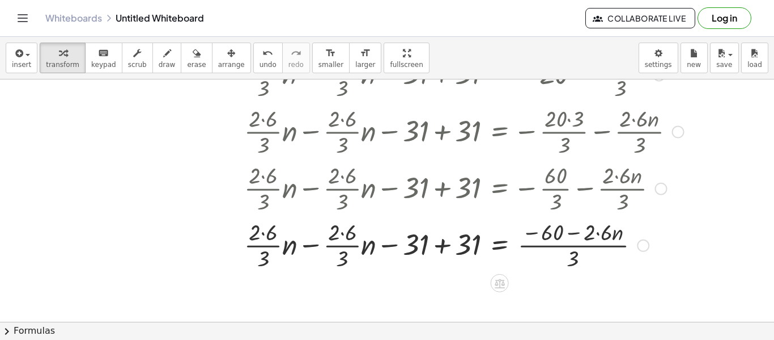
click at [573, 245] on div at bounding box center [464, 244] width 451 height 57
click at [260, 64] on span "undo" at bounding box center [268, 65] width 17 height 8
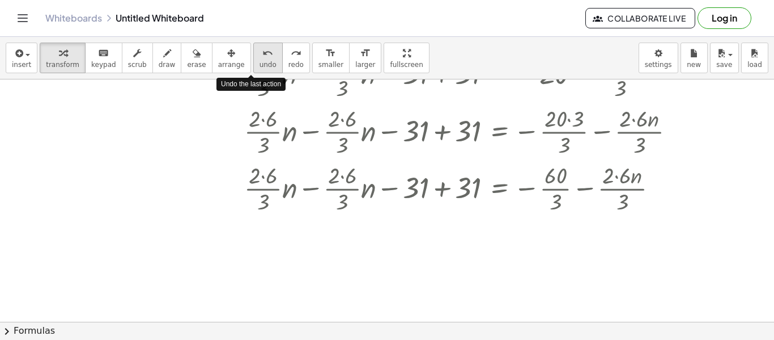
click at [260, 64] on span "undo" at bounding box center [268, 65] width 17 height 8
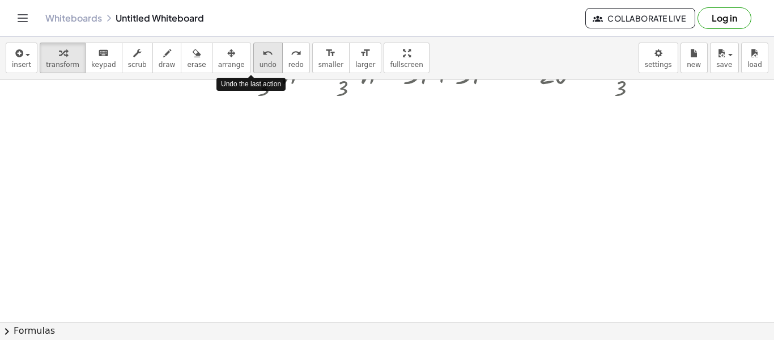
click at [260, 64] on span "undo" at bounding box center [268, 65] width 17 height 8
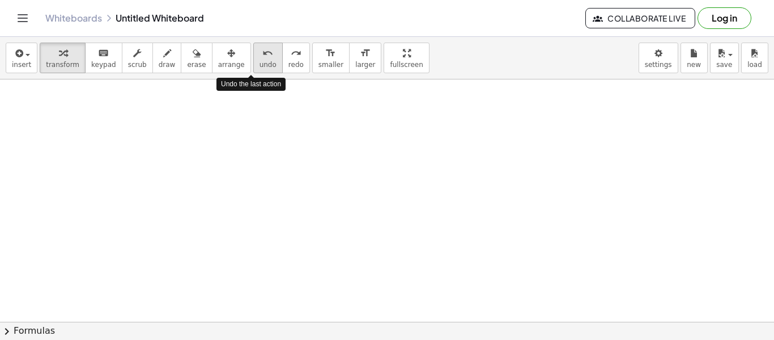
click at [260, 64] on span "undo" at bounding box center [268, 65] width 17 height 8
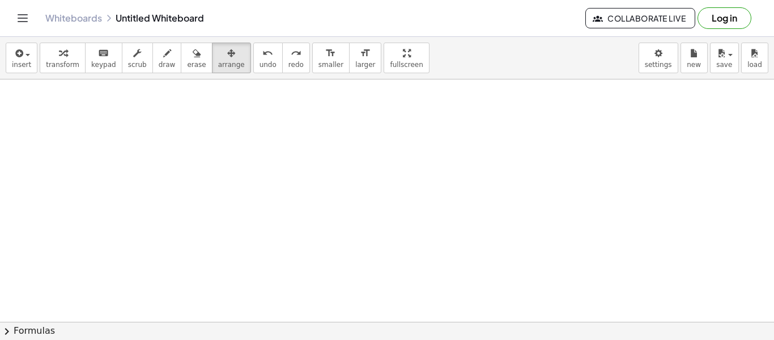
click at [359, 168] on div at bounding box center [387, 179] width 774 height 726
click at [28, 62] on span "insert" at bounding box center [21, 65] width 19 height 8
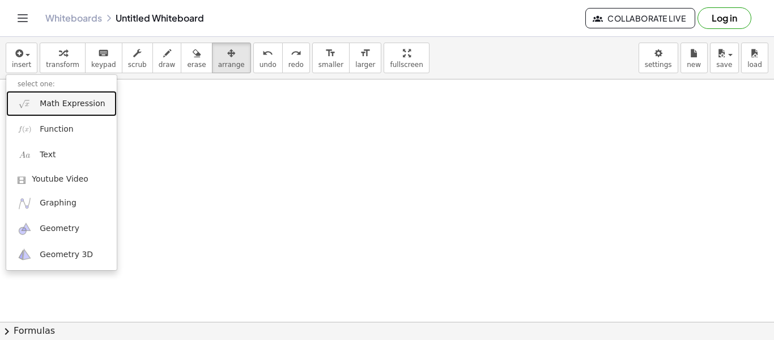
click at [59, 109] on link "Math Expression" at bounding box center [61, 104] width 111 height 26
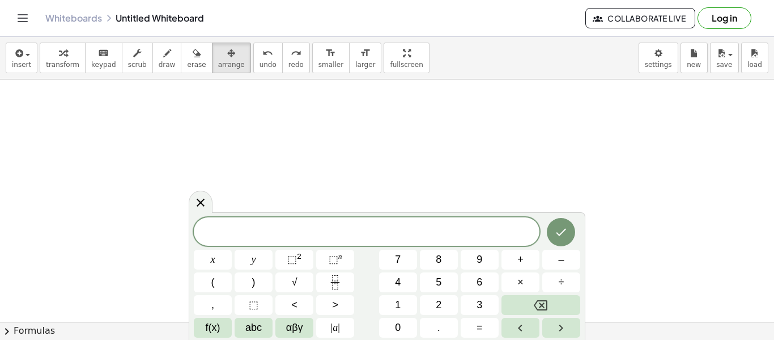
click at [354, 247] on div "​ x y ⬚ 2 ⬚ n 7 8 9 + – ( ) √ 4 5 6 × ÷ , ⬚ < > 1 2 3 f(x) abc αβγ | a | 0 . =" at bounding box center [387, 277] width 387 height 120
click at [468, 286] on button "6" at bounding box center [480, 282] width 38 height 20
click at [226, 287] on button "(" at bounding box center [213, 282] width 38 height 20
click at [447, 257] on button "8" at bounding box center [439, 259] width 38 height 20
click at [556, 256] on button "–" at bounding box center [561, 259] width 38 height 20
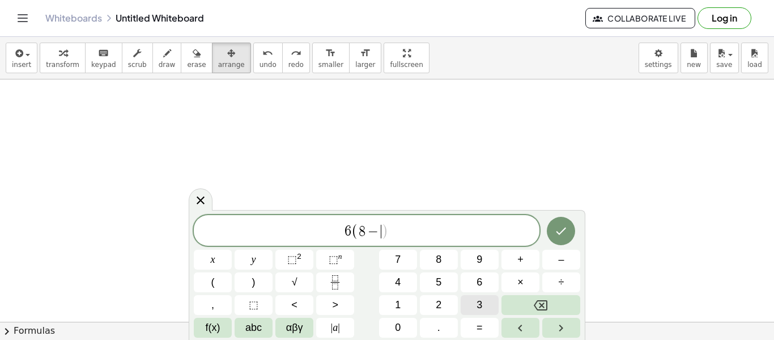
click at [485, 298] on button "3" at bounding box center [480, 305] width 38 height 20
click at [254, 283] on span ")" at bounding box center [253, 281] width 3 height 15
click at [570, 256] on button "–" at bounding box center [561, 259] width 38 height 20
click at [221, 285] on button "(" at bounding box center [213, 282] width 38 height 20
click at [473, 280] on button "6" at bounding box center [480, 282] width 38 height 20
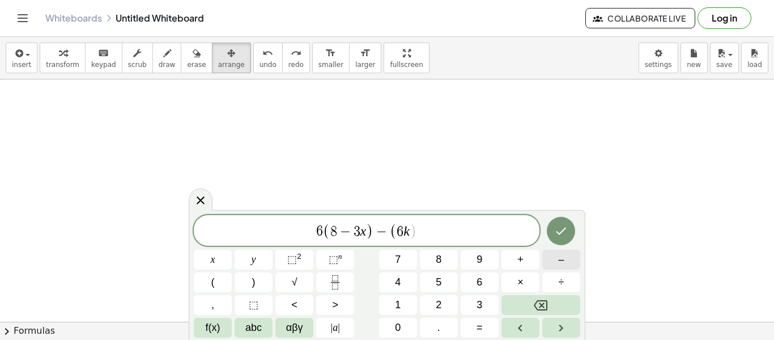
click at [558, 257] on span "–" at bounding box center [561, 259] width 6 height 15
click at [404, 312] on button "1" at bounding box center [398, 305] width 38 height 20
click at [479, 265] on span "9" at bounding box center [480, 259] width 6 height 15
click at [262, 285] on button ")" at bounding box center [254, 282] width 38 height 20
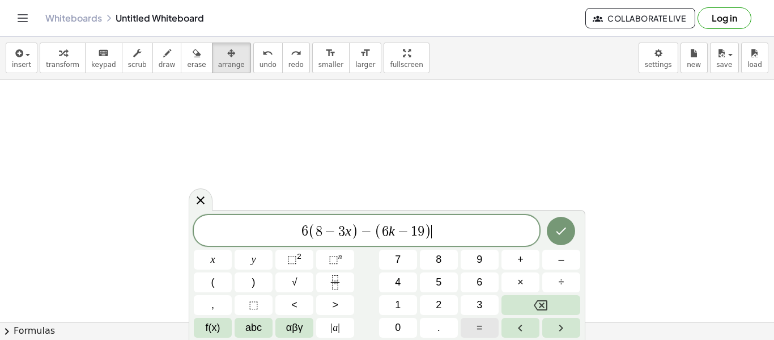
click at [481, 320] on span "=" at bounding box center [480, 327] width 6 height 15
click at [389, 298] on button "1" at bounding box center [398, 305] width 38 height 20
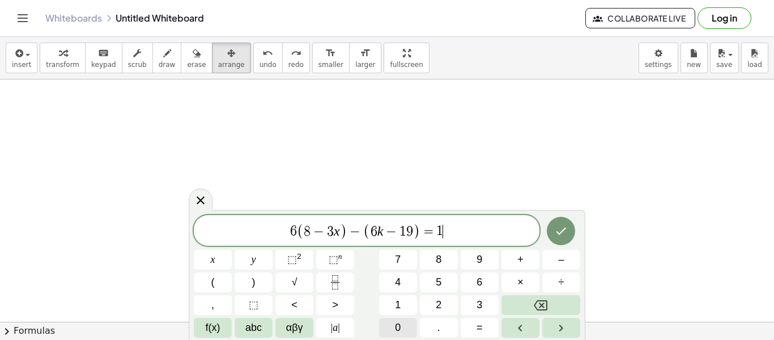
click at [408, 322] on button "0" at bounding box center [398, 327] width 38 height 20
click at [401, 262] on button "7" at bounding box center [398, 259] width 38 height 20
click at [562, 230] on icon "Done" at bounding box center [561, 231] width 14 height 14
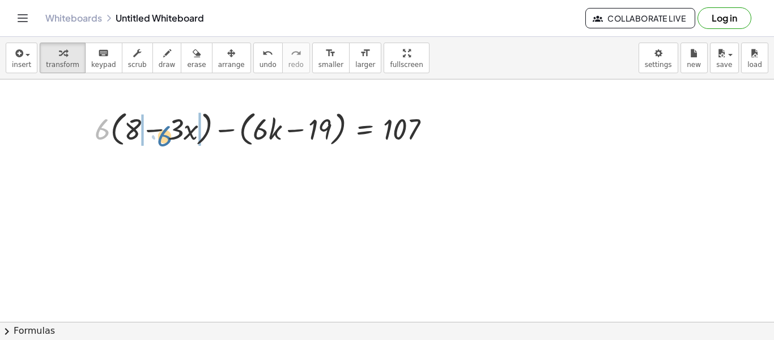
drag, startPoint x: 99, startPoint y: 130, endPoint x: 161, endPoint y: 137, distance: 62.7
click at [161, 137] on div at bounding box center [267, 128] width 357 height 43
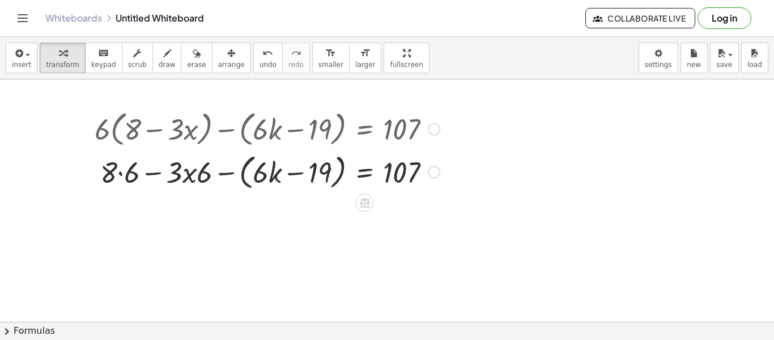
click at [147, 172] on div at bounding box center [267, 171] width 357 height 43
click at [118, 172] on div at bounding box center [267, 171] width 357 height 43
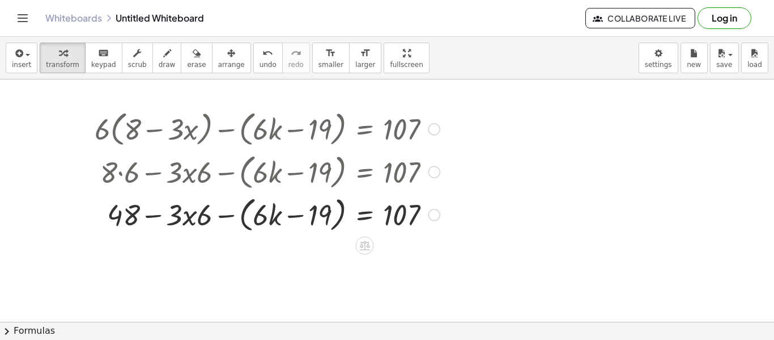
drag, startPoint x: 98, startPoint y: 133, endPoint x: 173, endPoint y: 220, distance: 115.3
click at [364, 129] on div "+ · 6 · ( + 8 − · 3 · x ) − ( + · 6 · k − 19 ) = 107 + · 8 · 6 − · 3 · x · 6 − …" at bounding box center [364, 129] width 0 height 0
click at [189, 214] on div at bounding box center [267, 213] width 357 height 43
click at [195, 217] on div at bounding box center [267, 213] width 357 height 43
drag, startPoint x: 199, startPoint y: 217, endPoint x: 185, endPoint y: 217, distance: 13.6
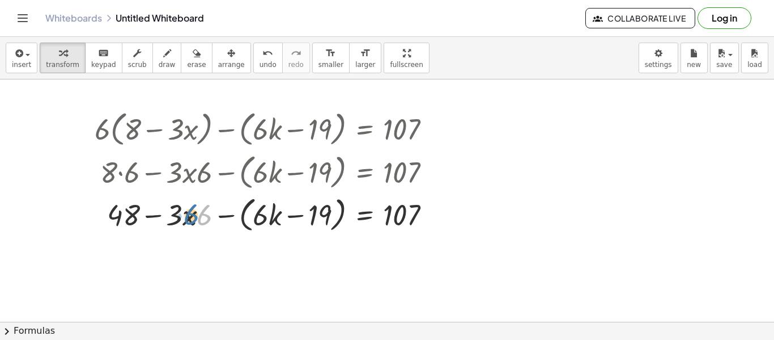
click at [185, 217] on div at bounding box center [267, 213] width 357 height 43
drag, startPoint x: 203, startPoint y: 217, endPoint x: 173, endPoint y: 213, distance: 29.7
click at [257, 213] on div at bounding box center [267, 213] width 357 height 43
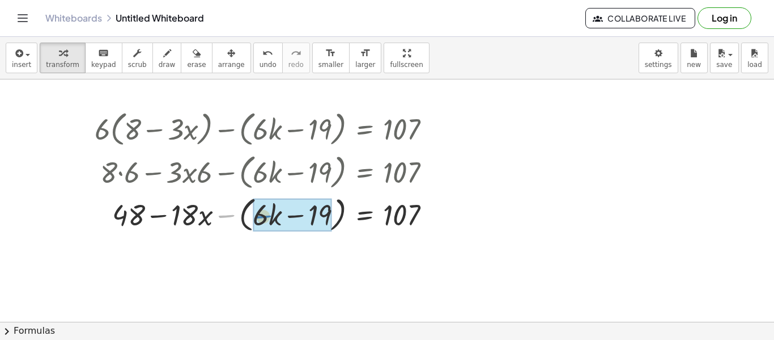
drag, startPoint x: 231, startPoint y: 213, endPoint x: 269, endPoint y: 214, distance: 37.4
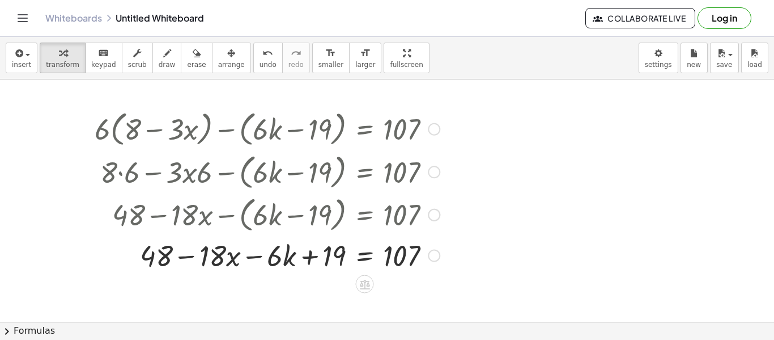
click at [305, 256] on div at bounding box center [267, 254] width 357 height 39
click at [257, 256] on div at bounding box center [267, 254] width 357 height 39
click at [328, 249] on div at bounding box center [267, 254] width 357 height 39
drag, startPoint x: 164, startPoint y: 253, endPoint x: 344, endPoint y: 251, distance: 180.3
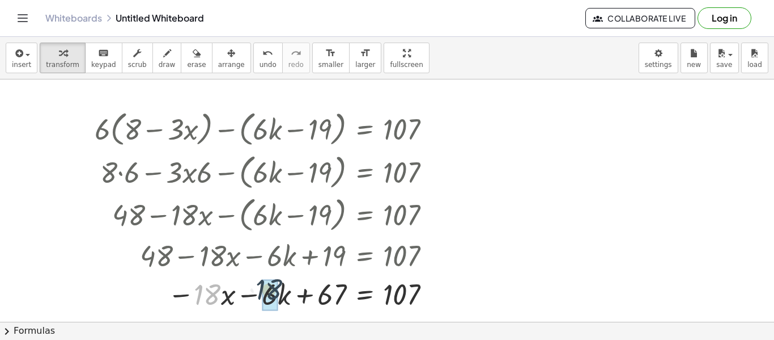
drag, startPoint x: 210, startPoint y: 299, endPoint x: 281, endPoint y: 291, distance: 71.9
click at [281, 291] on div at bounding box center [267, 293] width 357 height 39
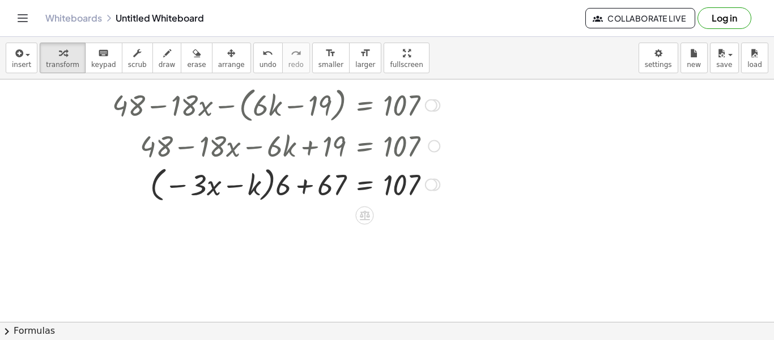
scroll to position [373, 0]
click at [262, 55] on icon "undo" at bounding box center [267, 53] width 11 height 14
drag, startPoint x: 206, startPoint y: 180, endPoint x: 265, endPoint y: 177, distance: 58.5
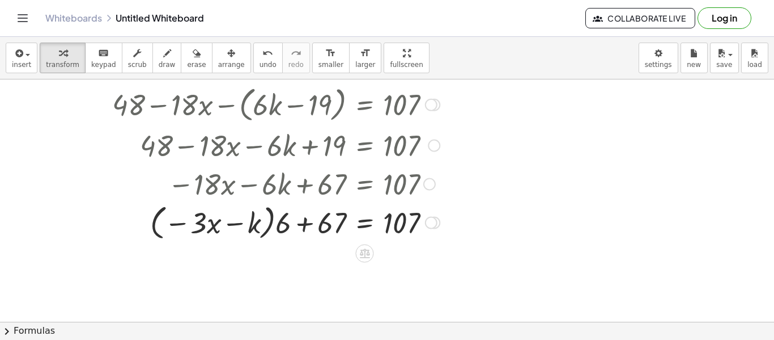
click at [233, 219] on div at bounding box center [267, 221] width 357 height 43
click at [180, 222] on div at bounding box center [267, 221] width 357 height 43
click at [171, 221] on div at bounding box center [267, 221] width 357 height 43
click at [253, 52] on button "undo undo" at bounding box center [267, 58] width 29 height 31
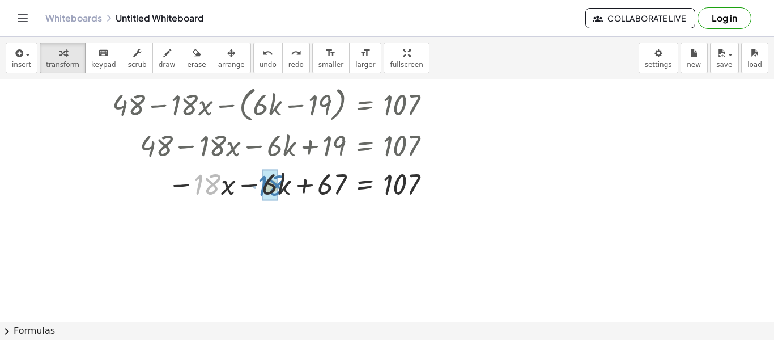
drag, startPoint x: 203, startPoint y: 186, endPoint x: 266, endPoint y: 188, distance: 62.4
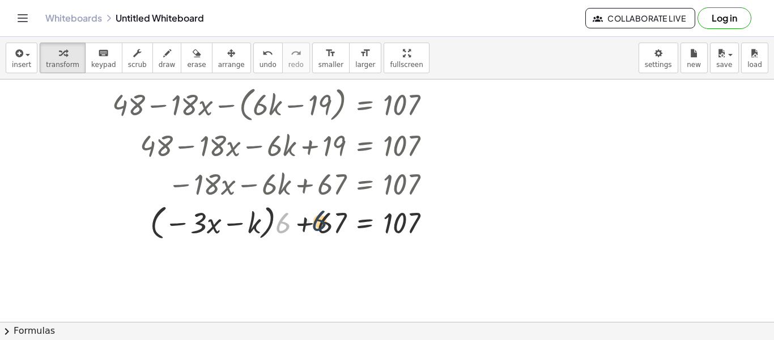
drag, startPoint x: 281, startPoint y: 221, endPoint x: 331, endPoint y: 218, distance: 50.5
click at [331, 218] on div at bounding box center [267, 221] width 357 height 43
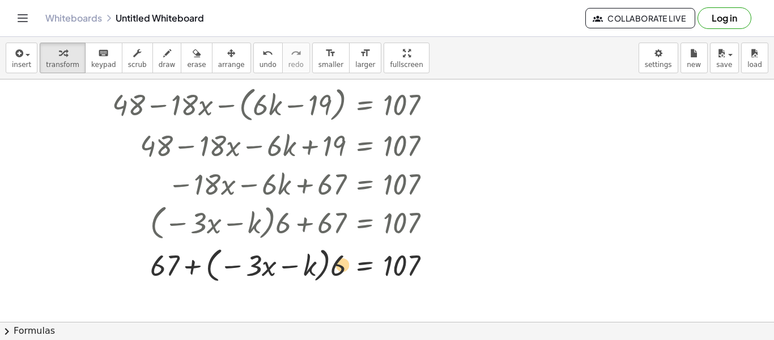
click at [337, 258] on div at bounding box center [267, 264] width 357 height 43
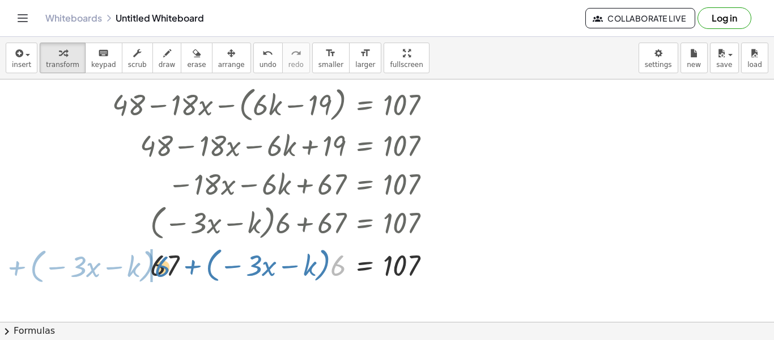
drag, startPoint x: 337, startPoint y: 258, endPoint x: 160, endPoint y: 258, distance: 176.8
click at [160, 258] on div at bounding box center [267, 264] width 357 height 43
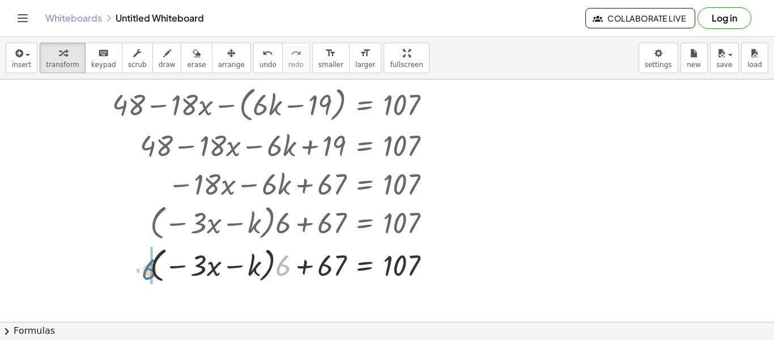
drag, startPoint x: 282, startPoint y: 268, endPoint x: 143, endPoint y: 270, distance: 138.9
click at [143, 270] on div at bounding box center [267, 264] width 357 height 43
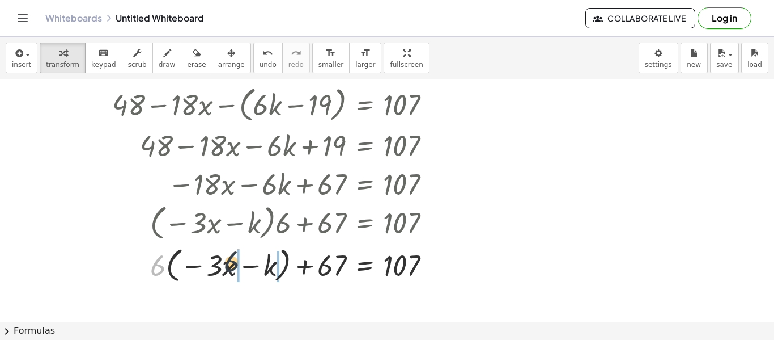
drag, startPoint x: 158, startPoint y: 261, endPoint x: 236, endPoint y: 257, distance: 77.7
click at [236, 257] on div at bounding box center [267, 264] width 357 height 43
click at [215, 268] on div at bounding box center [267, 264] width 357 height 39
click at [283, 260] on div at bounding box center [267, 264] width 357 height 39
drag, startPoint x: 213, startPoint y: 264, endPoint x: 203, endPoint y: 266, distance: 9.8
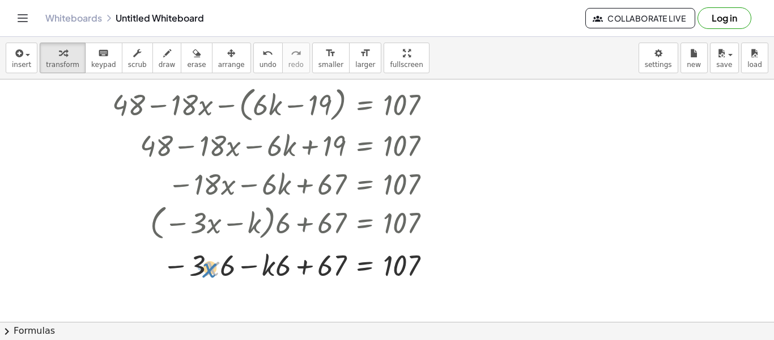
click at [203, 266] on div at bounding box center [267, 264] width 357 height 39
drag, startPoint x: 201, startPoint y: 265, endPoint x: 287, endPoint y: 265, distance: 86.2
drag, startPoint x: 287, startPoint y: 265, endPoint x: 264, endPoint y: 265, distance: 23.8
